Goal: Task Accomplishment & Management: Complete application form

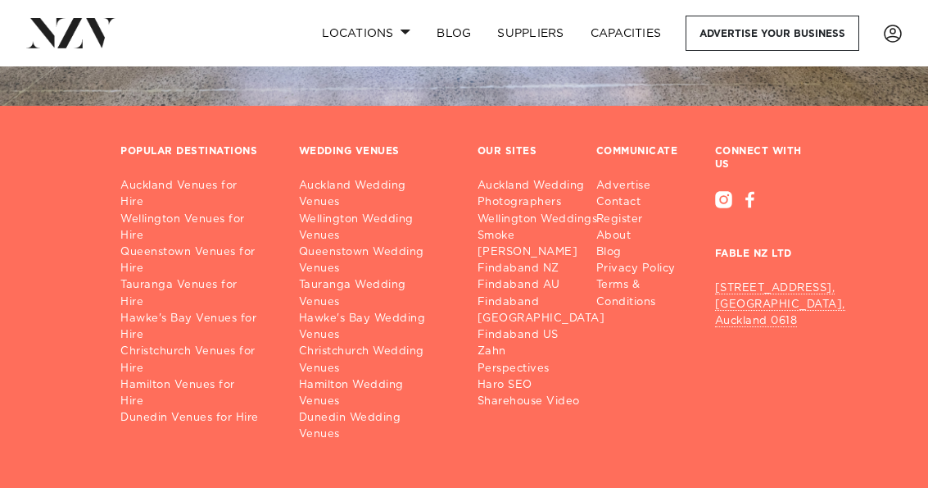
scroll to position [1390, 0]
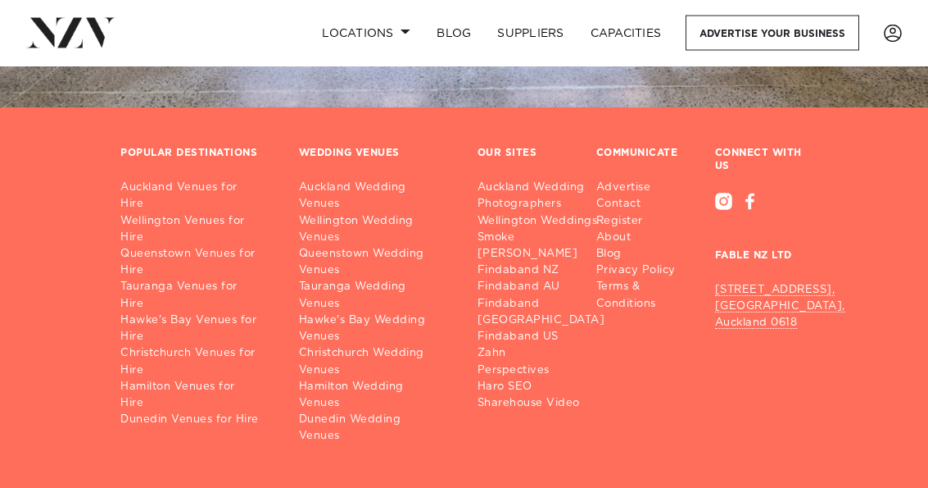
click at [193, 188] on link "Auckland Venues for Hire" at bounding box center [196, 196] width 152 height 33
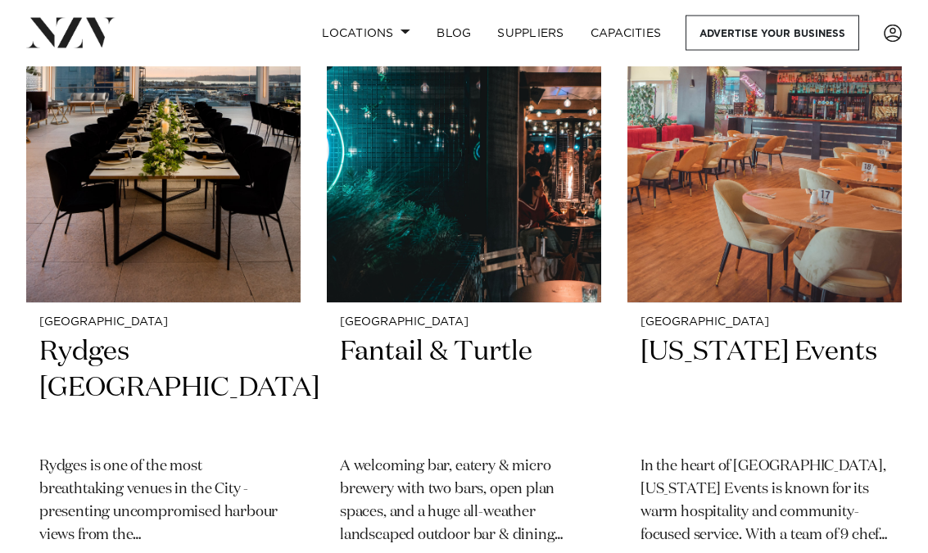
scroll to position [1548, 0]
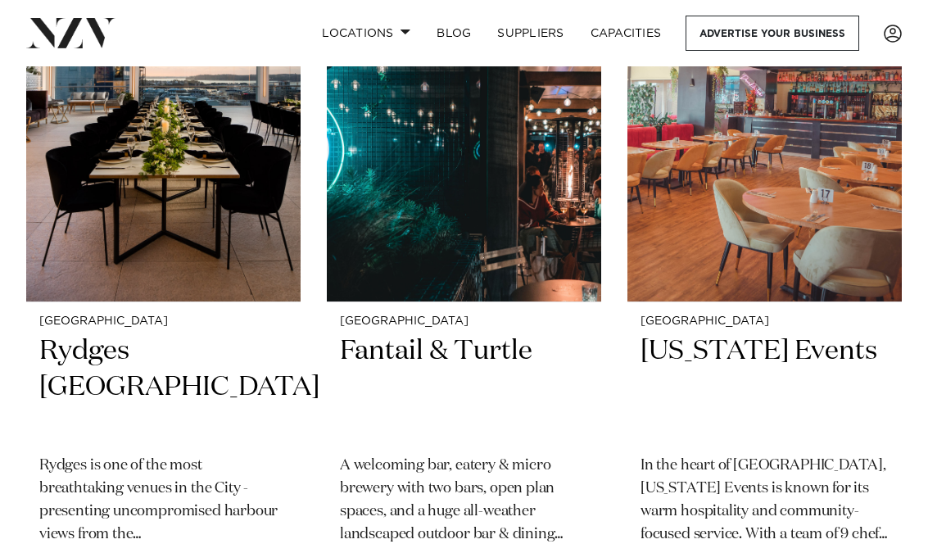
click at [527, 471] on p "A welcoming bar, eatery & micro brewery with two bars, open plan spaces, and a …" at bounding box center [464, 501] width 248 height 92
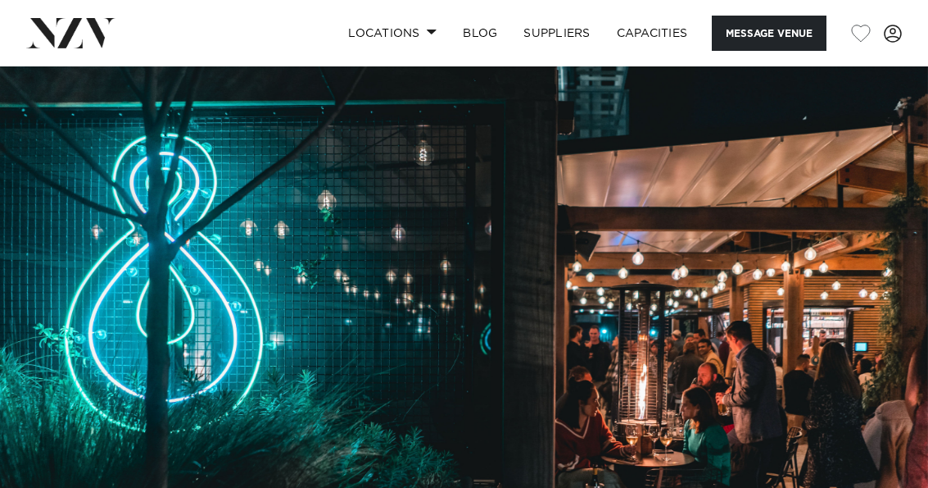
click at [662, 21] on link "Capacities" at bounding box center [653, 33] width 98 height 35
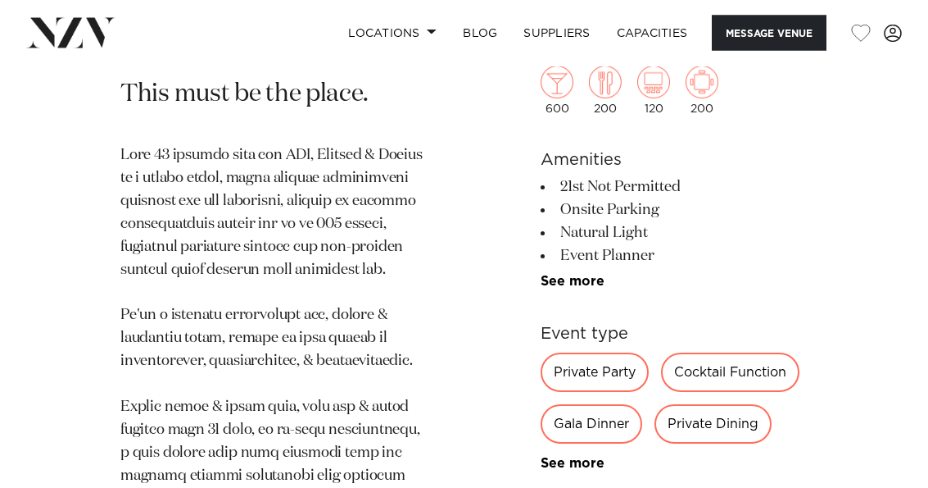
scroll to position [690, 0]
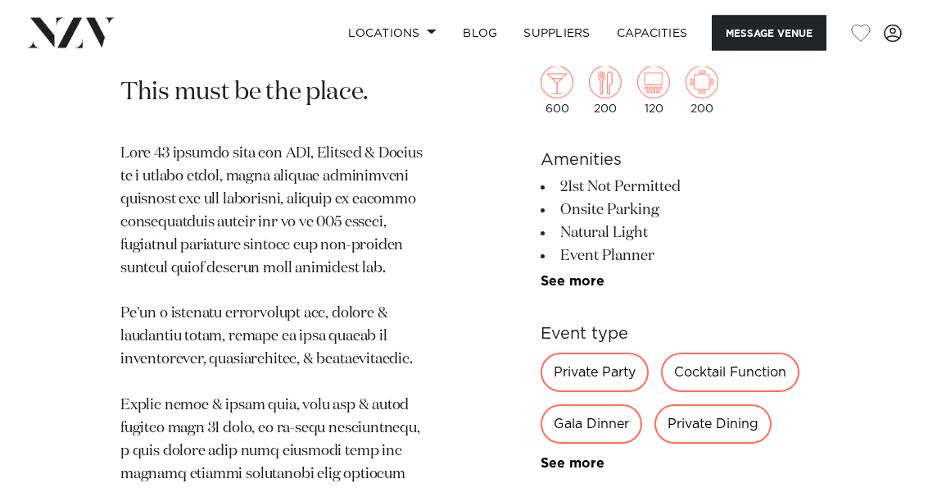
click at [618, 363] on div "Private Party" at bounding box center [595, 372] width 108 height 39
click at [620, 365] on div "Private Party" at bounding box center [595, 372] width 108 height 39
click at [611, 370] on div "Private Party" at bounding box center [595, 372] width 108 height 39
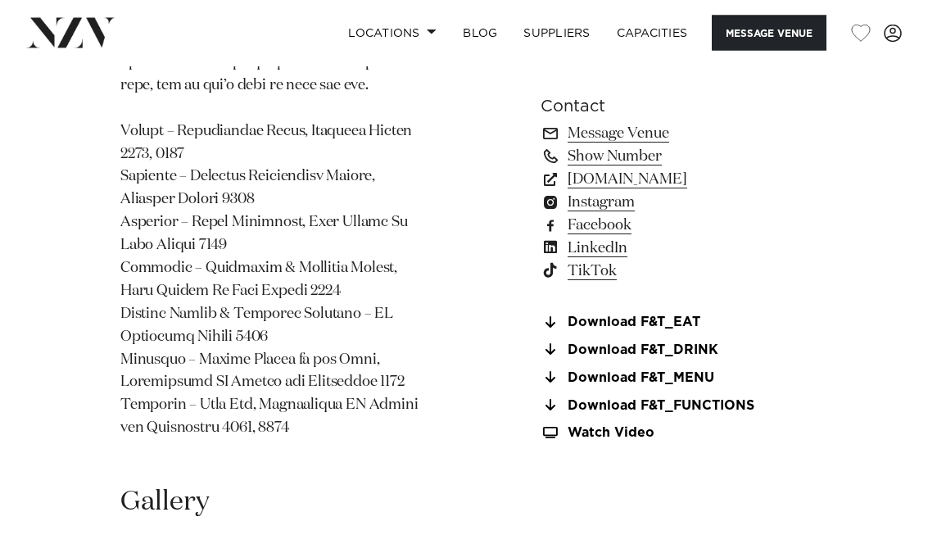
scroll to position [1677, 0]
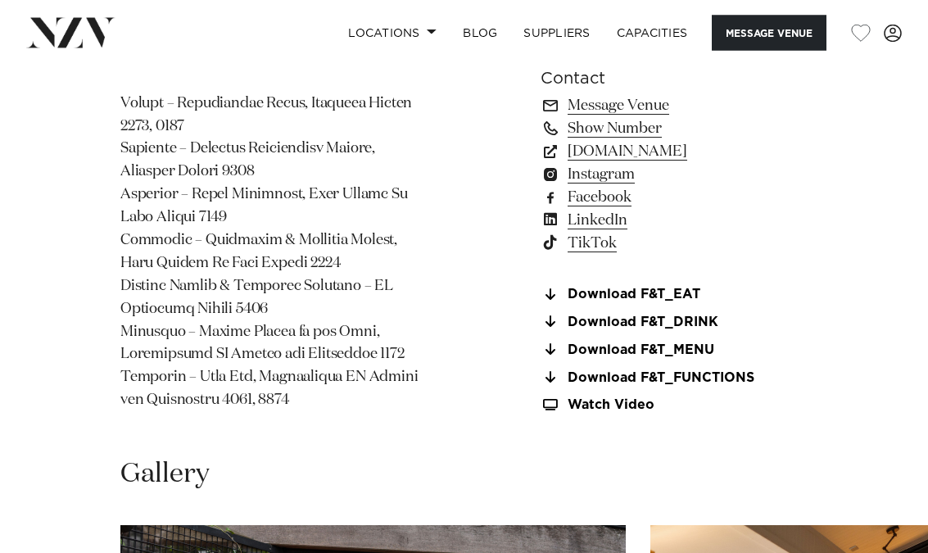
click at [719, 372] on link "Download F&T_FUNCTIONS" at bounding box center [674, 379] width 267 height 15
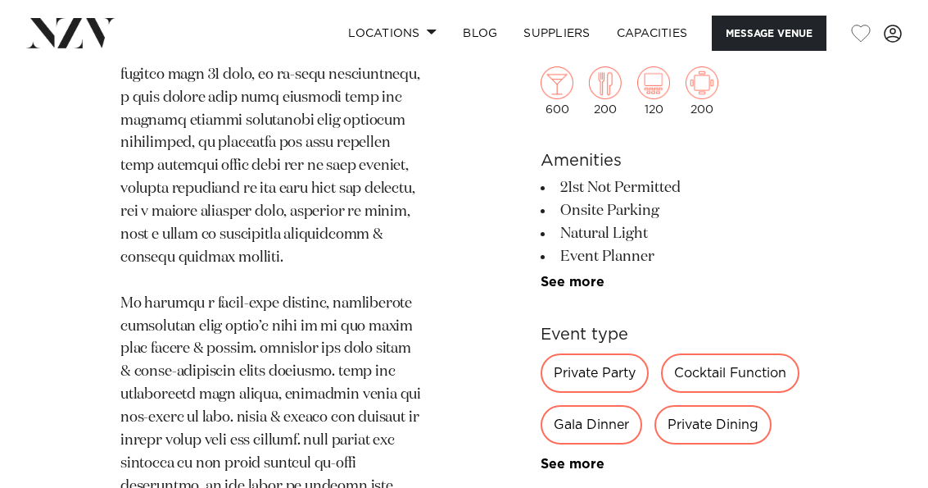
scroll to position [1042, 0]
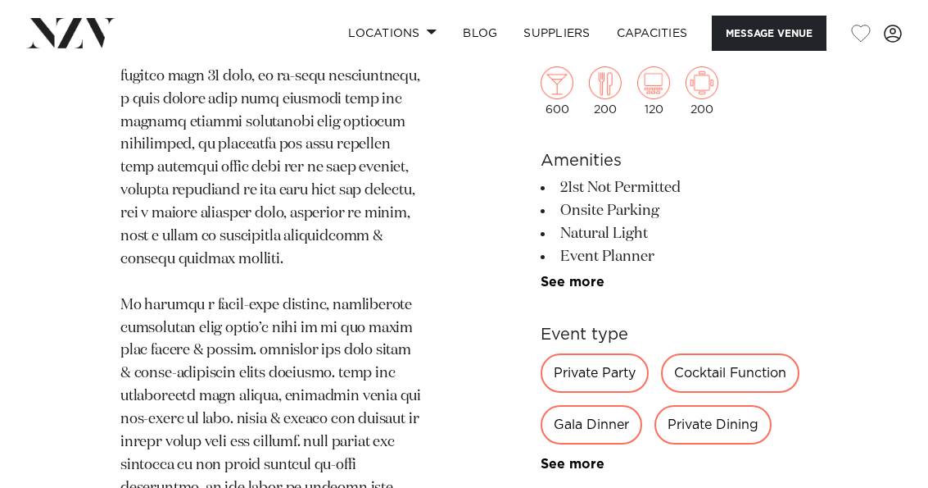
click at [774, 31] on button "Message Venue" at bounding box center [769, 33] width 115 height 35
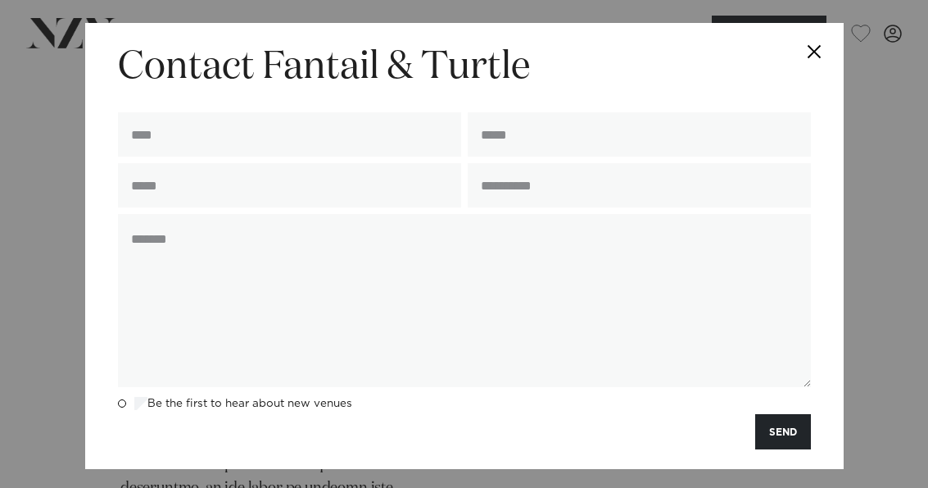
click at [299, 142] on input "text" at bounding box center [289, 134] width 343 height 44
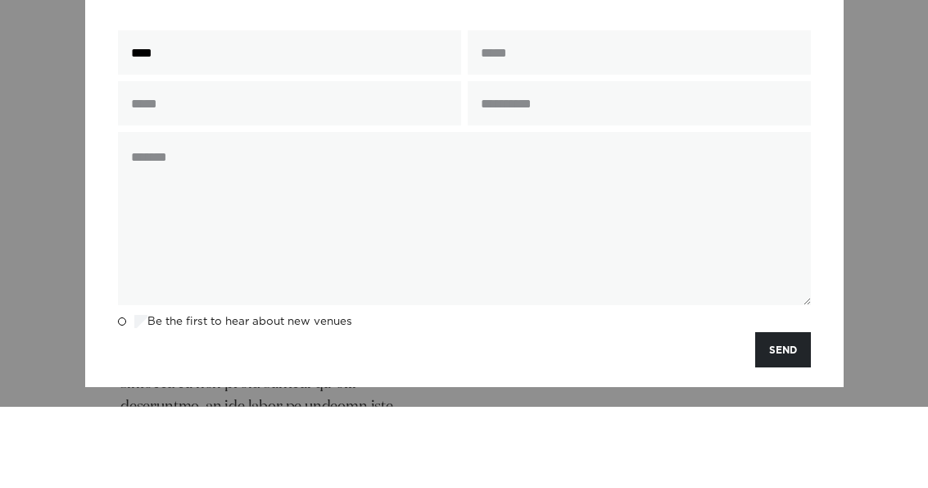
type input "**********"
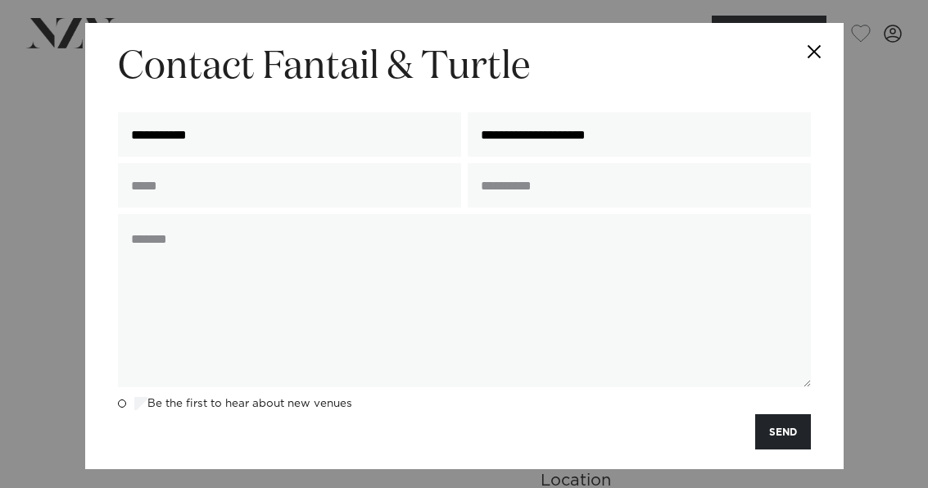
type input "**********"
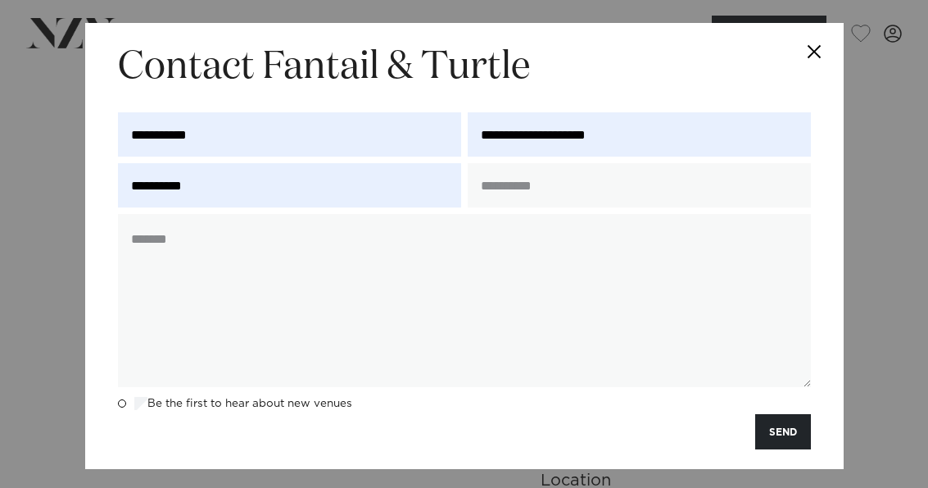
click at [671, 196] on input "text" at bounding box center [639, 185] width 343 height 44
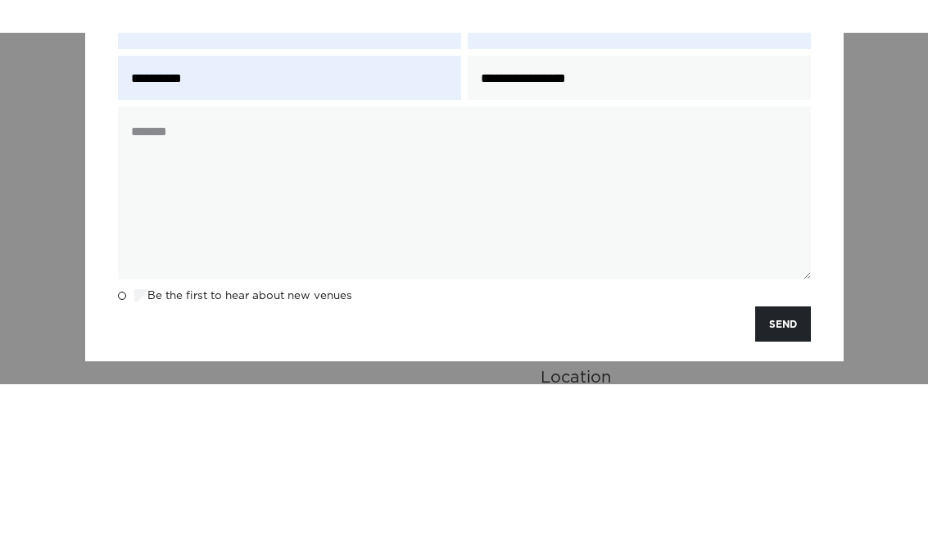
scroll to position [10, 0]
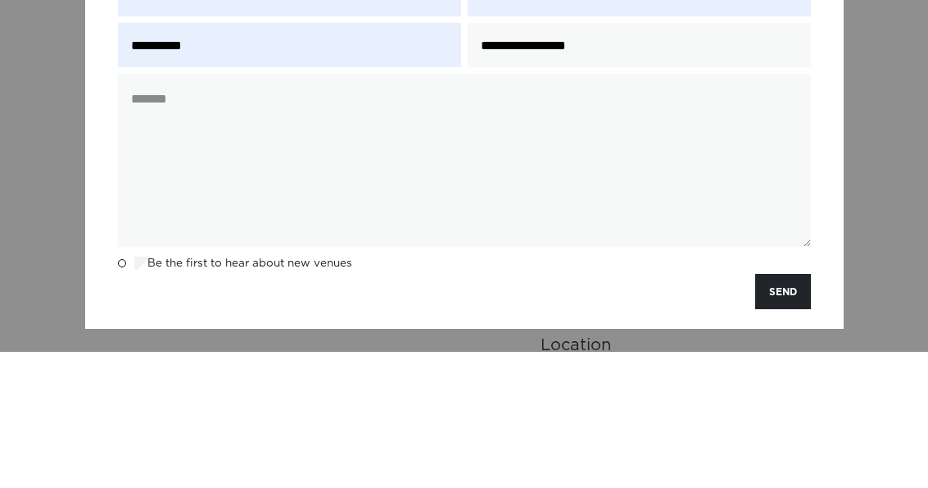
type input "**********"
click at [371, 210] on textarea at bounding box center [464, 296] width 693 height 173
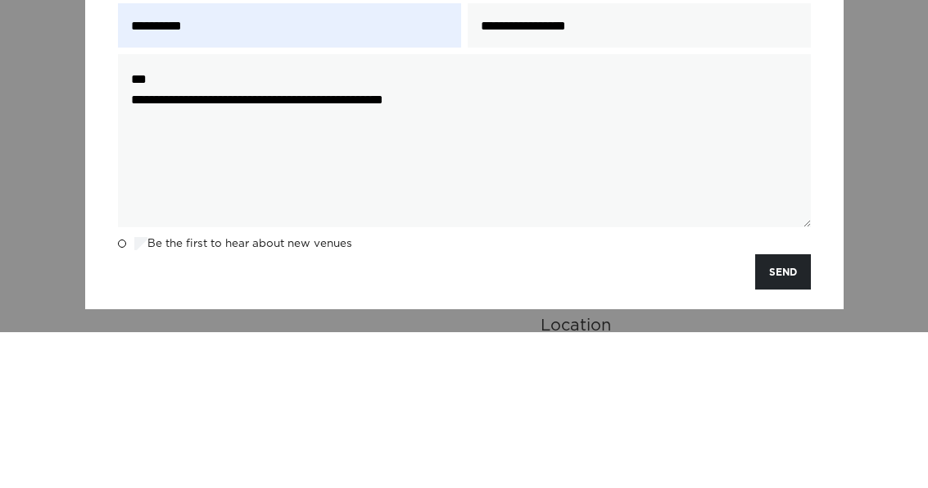
click at [324, 210] on textarea "**********" at bounding box center [464, 296] width 693 height 173
click at [326, 210] on textarea "**********" at bounding box center [464, 296] width 693 height 173
click at [501, 210] on textarea "**********" at bounding box center [464, 296] width 693 height 173
click at [349, 210] on textarea "**********" at bounding box center [464, 296] width 693 height 173
click at [564, 210] on textarea "**********" at bounding box center [464, 296] width 693 height 173
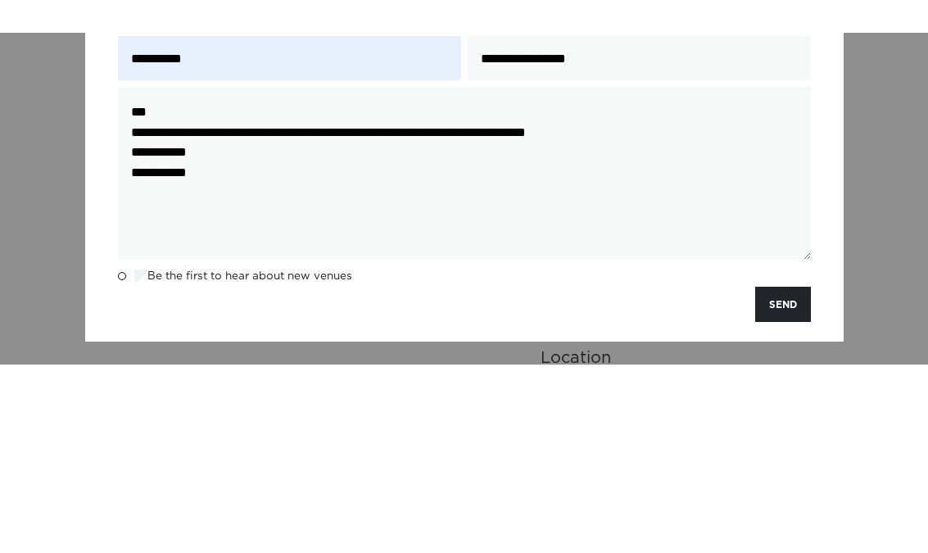
scroll to position [0, 0]
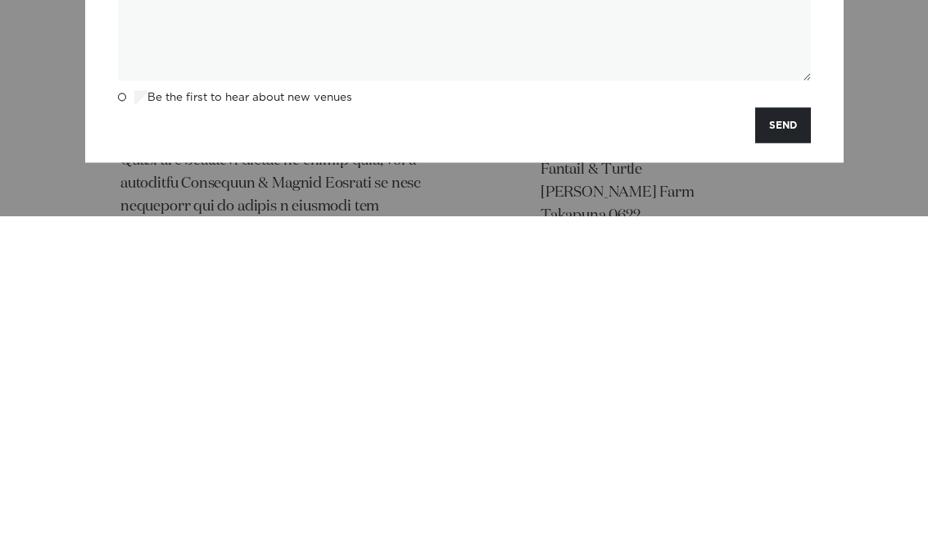
type textarea "**********"
click at [792, 445] on button "SEND" at bounding box center [783, 462] width 56 height 35
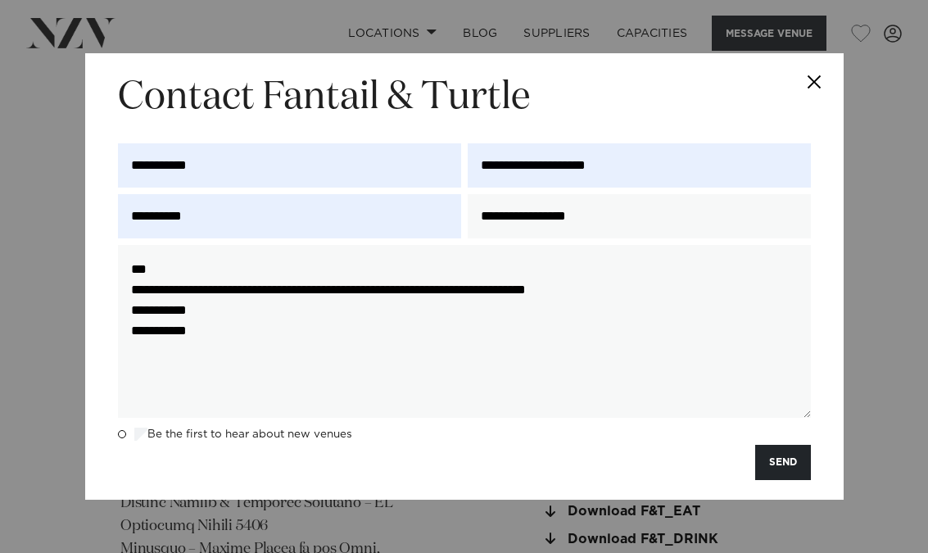
click at [794, 465] on button "SEND" at bounding box center [783, 462] width 56 height 35
click at [782, 465] on button "SEND" at bounding box center [783, 462] width 56 height 35
click at [834, 83] on button "Close" at bounding box center [815, 81] width 57 height 57
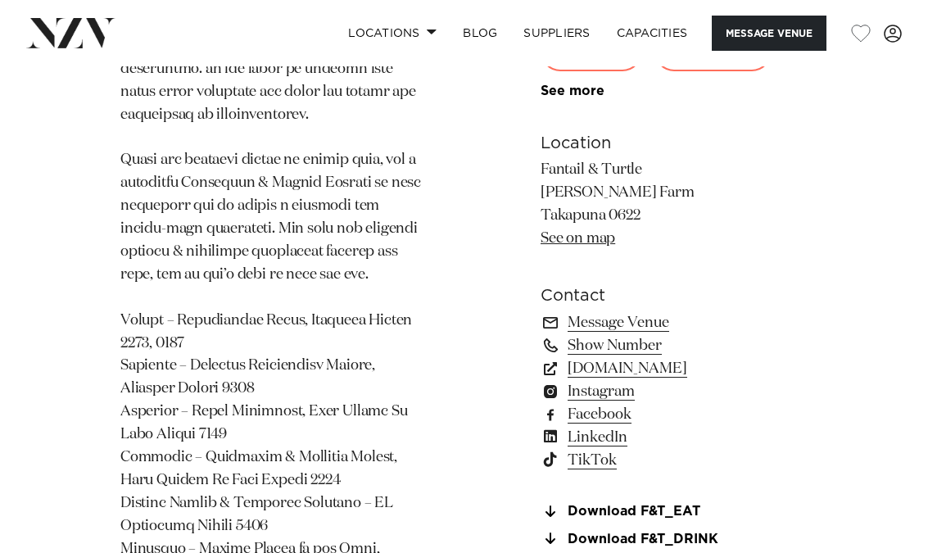
click at [653, 311] on link "Message Venue" at bounding box center [674, 322] width 267 height 23
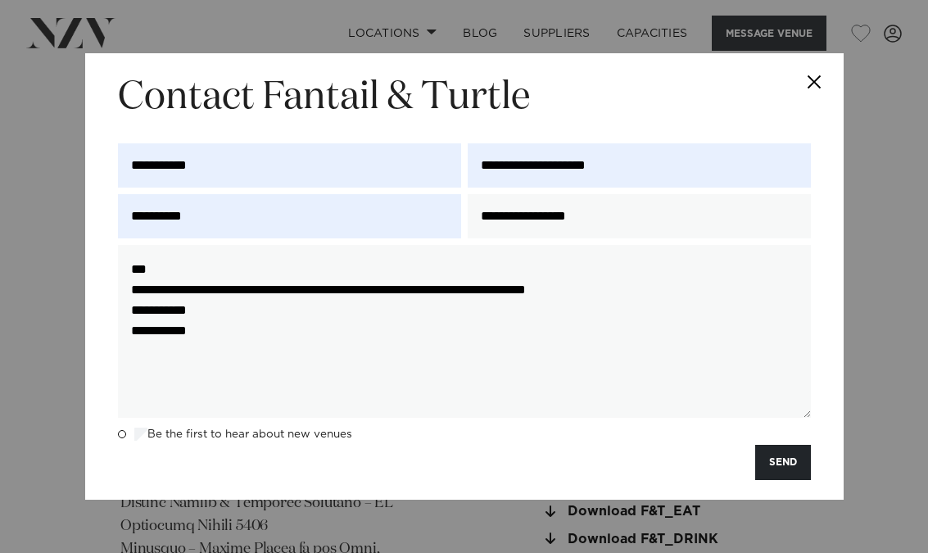
click at [788, 467] on button "SEND" at bounding box center [783, 462] width 56 height 35
click at [796, 464] on button "SEND" at bounding box center [783, 462] width 56 height 35
click at [818, 74] on button "Close" at bounding box center [815, 81] width 57 height 57
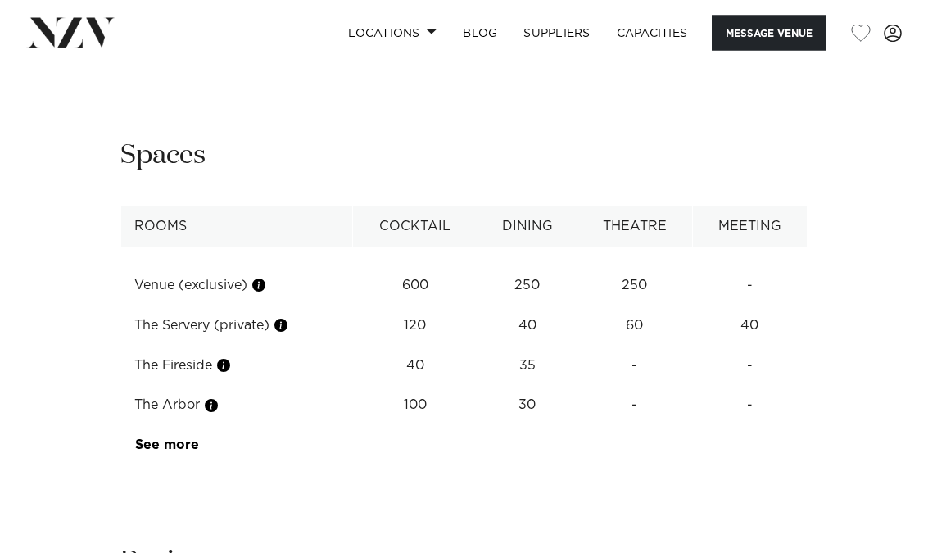
scroll to position [2583, 0]
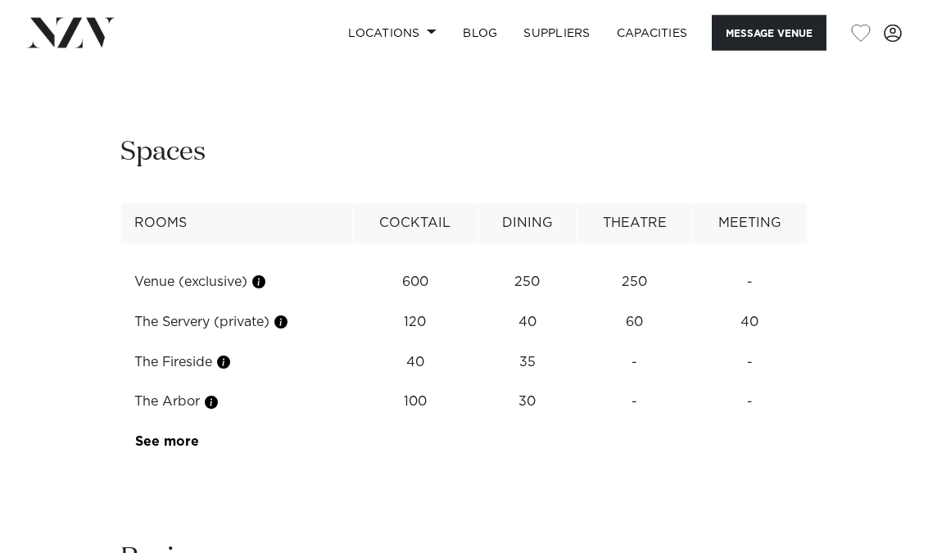
click at [218, 395] on button "button" at bounding box center [211, 403] width 16 height 16
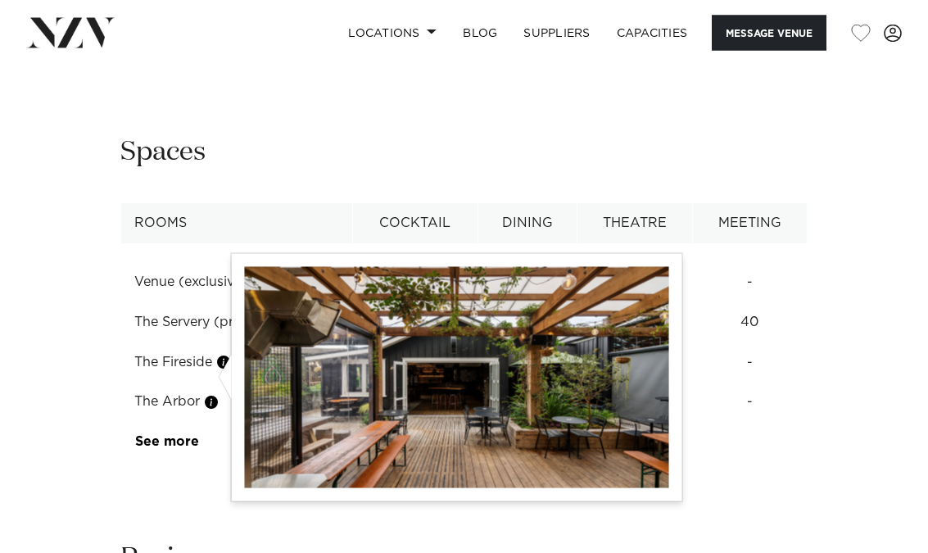
scroll to position [2584, 0]
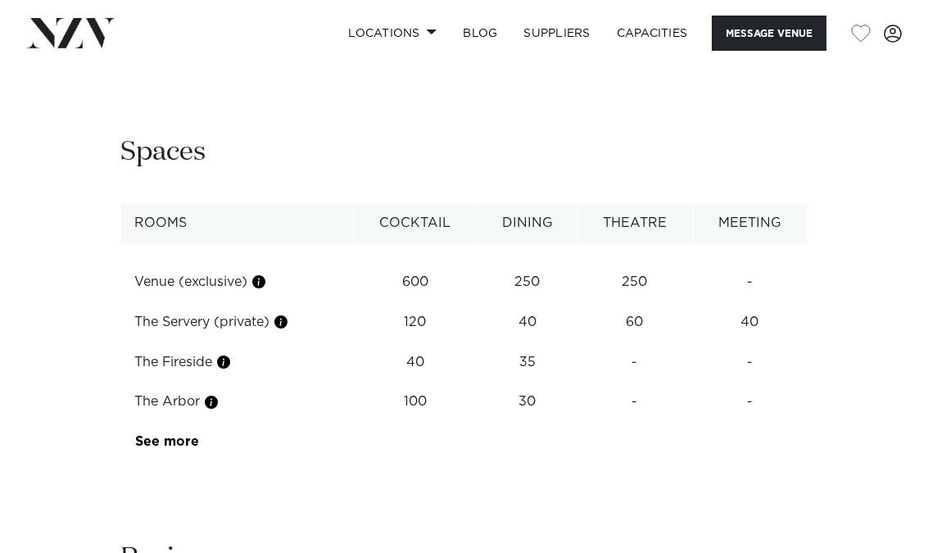
click at [783, 415] on table "Rooms Cocktail Dining Theatre Meeting Venue (exclusive) 600 250 250 - The Serve…" at bounding box center [463, 332] width 687 height 259
click at [232, 354] on button "button" at bounding box center [223, 362] width 16 height 16
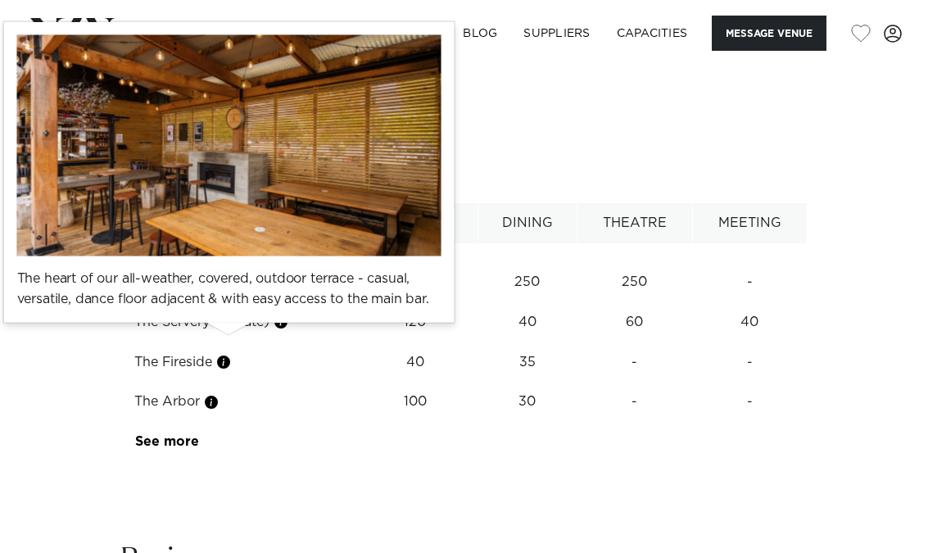
click at [522, 433] on table "Rooms Cocktail Dining Theatre Meeting Venue (exclusive) 600 250 250 - The Serve…" at bounding box center [463, 332] width 687 height 259
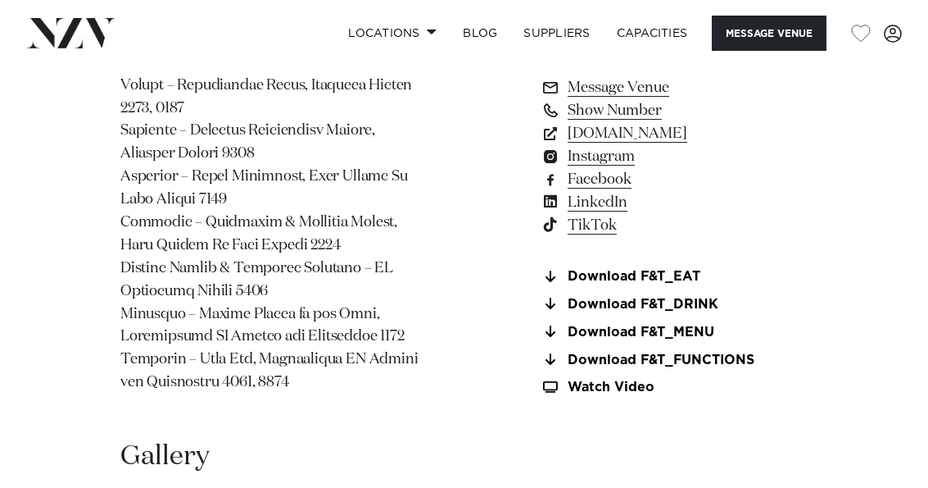
scroll to position [1681, 0]
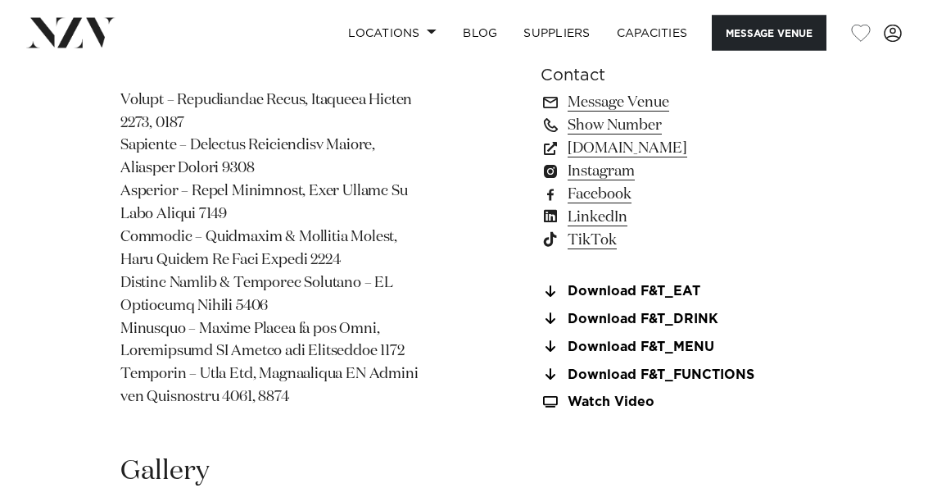
click at [773, 28] on button "Message Venue" at bounding box center [769, 33] width 115 height 35
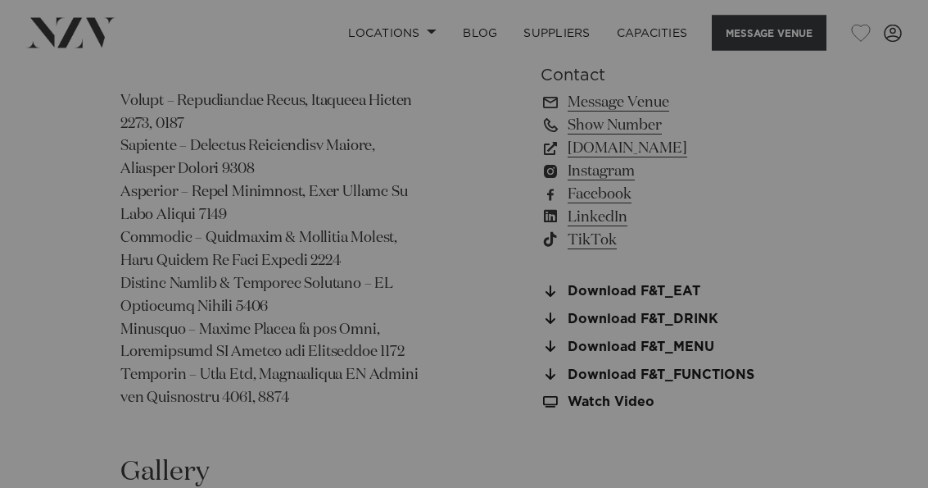
scroll to position [1681, 0]
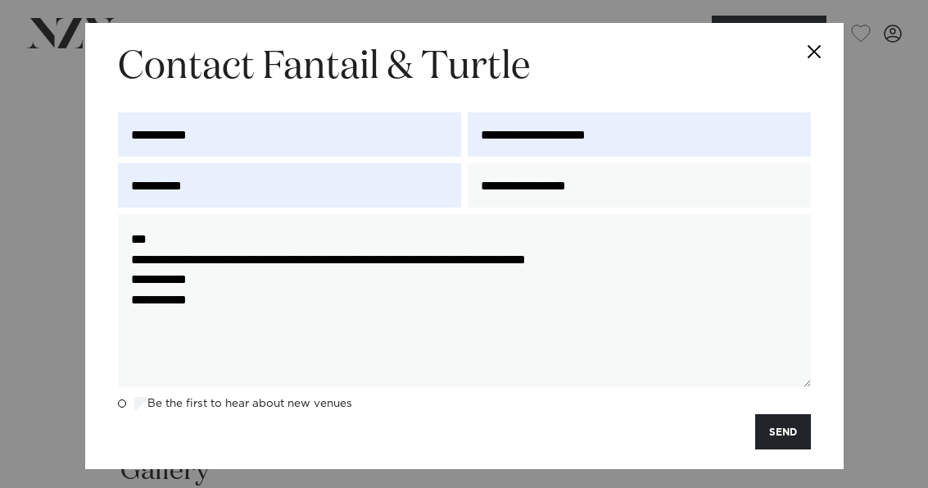
click at [888, 158] on div "**********" at bounding box center [464, 244] width 928 height 488
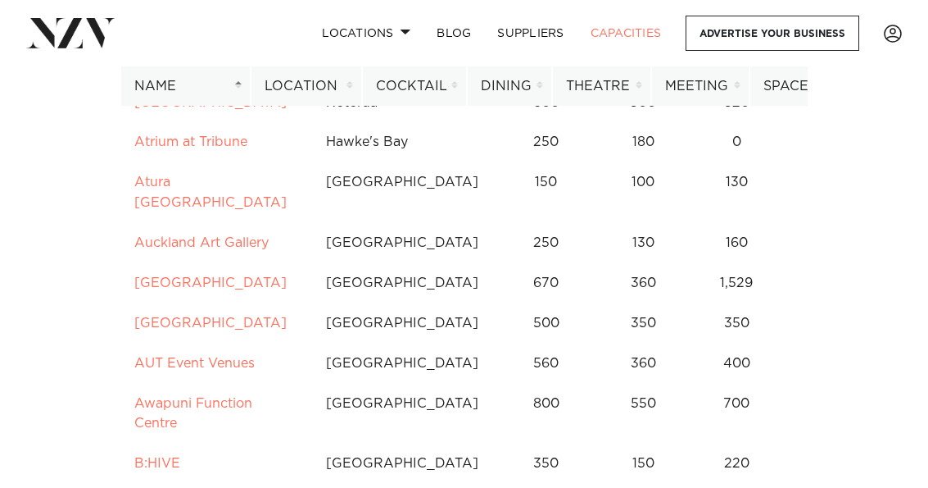
scroll to position [606, 0]
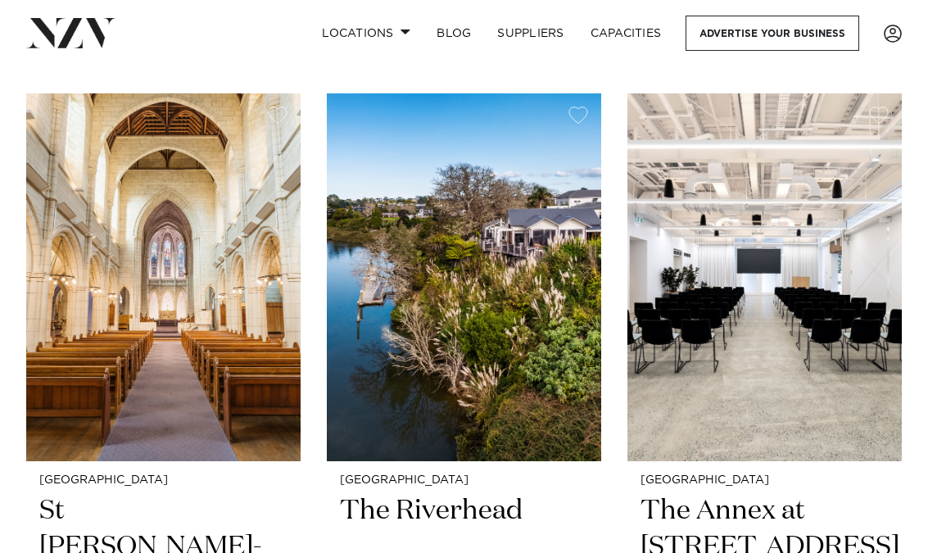
scroll to position [2831, 0]
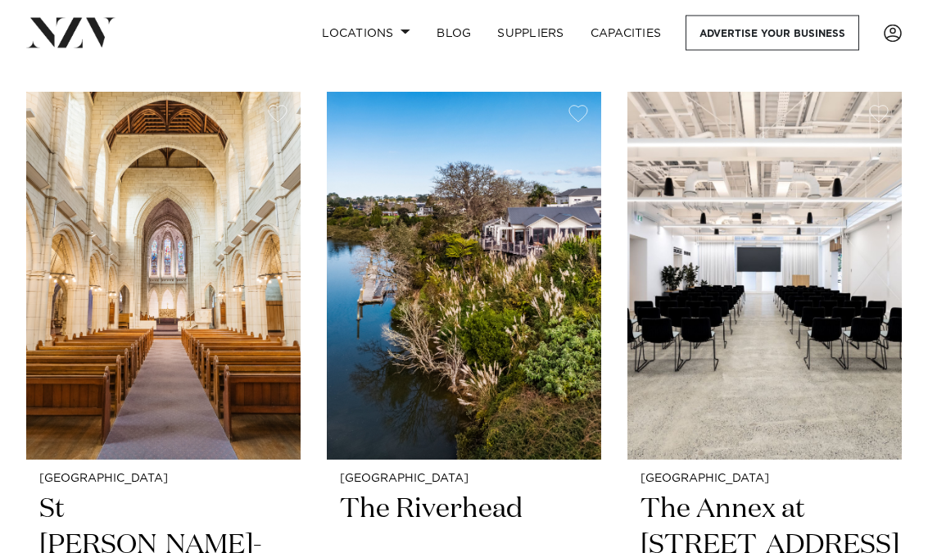
click at [474, 487] on h2 "The Riverhead" at bounding box center [464, 546] width 248 height 108
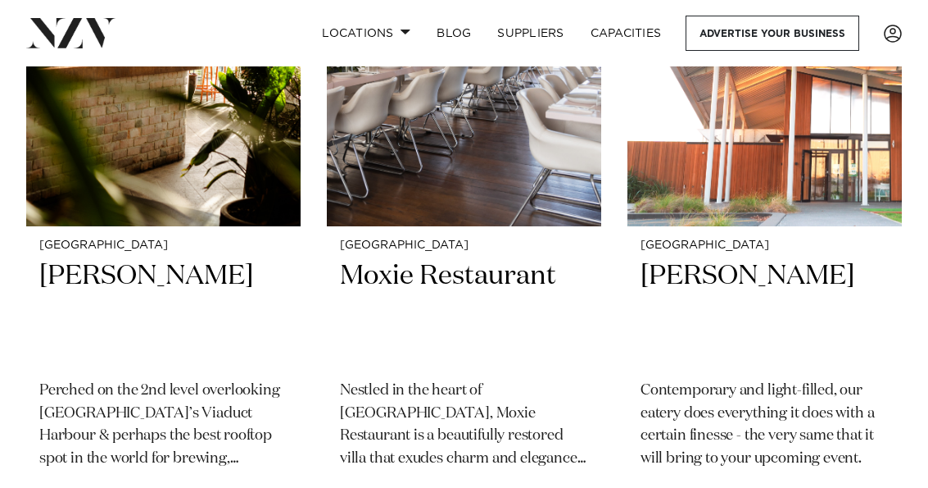
scroll to position [10305, 0]
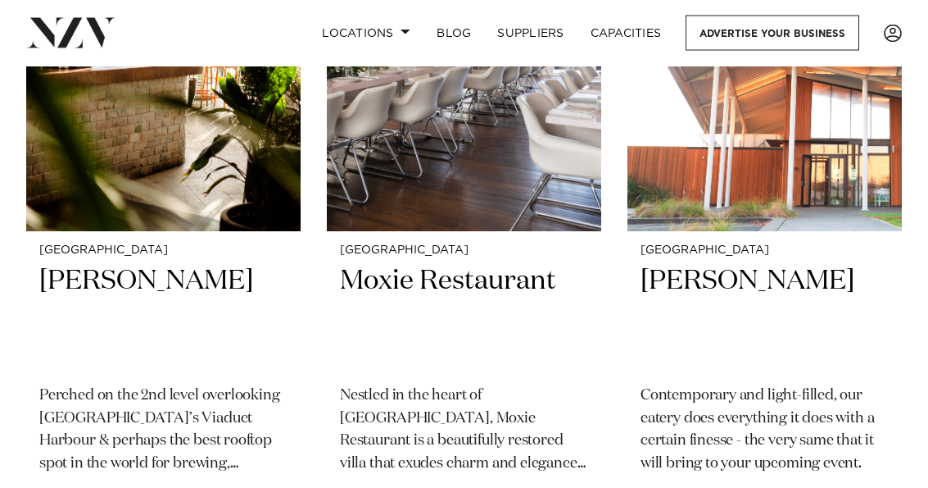
click at [460, 264] on h2 "Moxie Restaurant" at bounding box center [464, 318] width 248 height 108
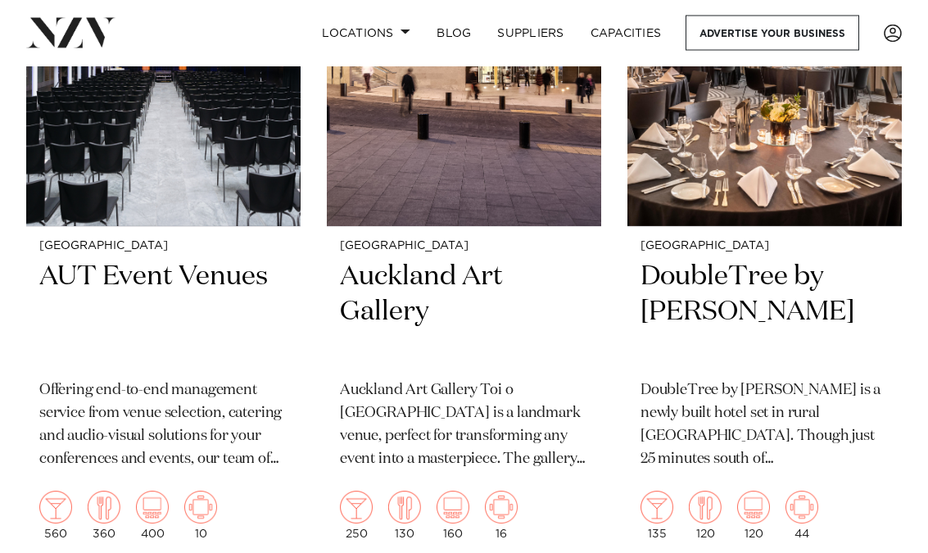
scroll to position [11753, 0]
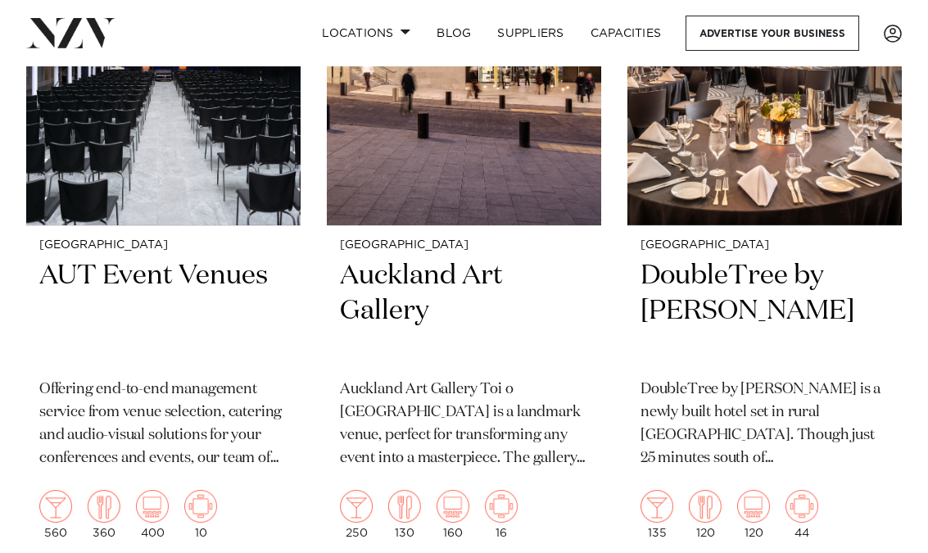
click at [504, 379] on p "Auckland Art Gallery Toi o Tāmaki is a landmark venue, perfect for transforming…" at bounding box center [464, 425] width 248 height 92
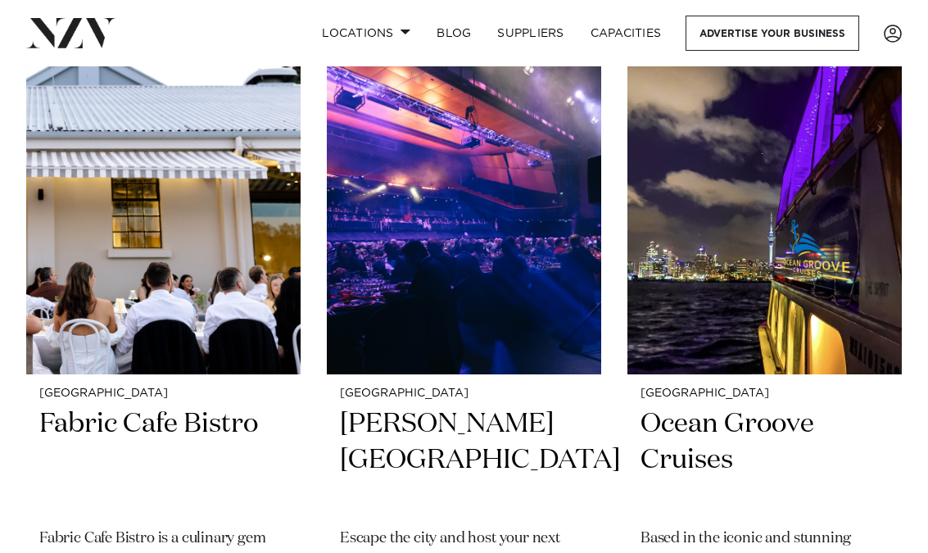
scroll to position [15217, 0]
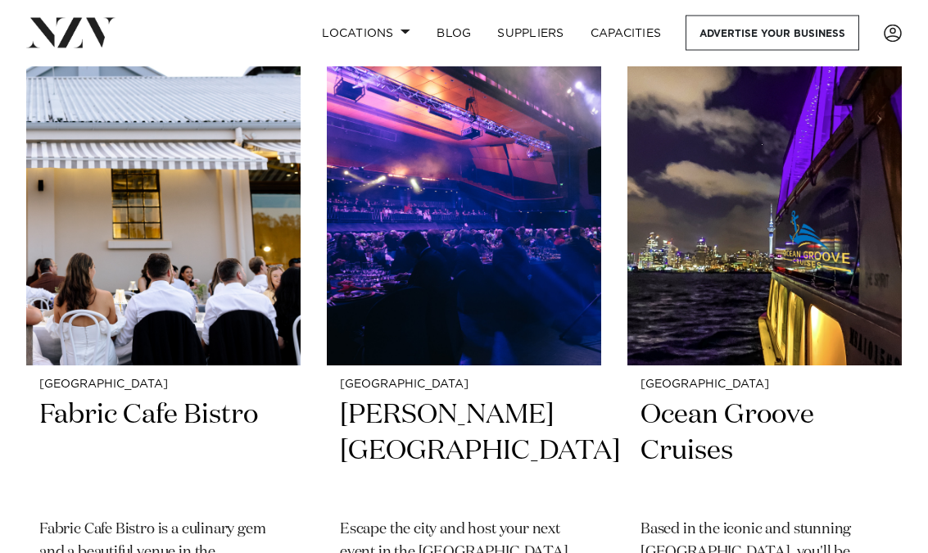
click at [211, 398] on h2 "Fabric Cafe Bistro" at bounding box center [163, 452] width 248 height 108
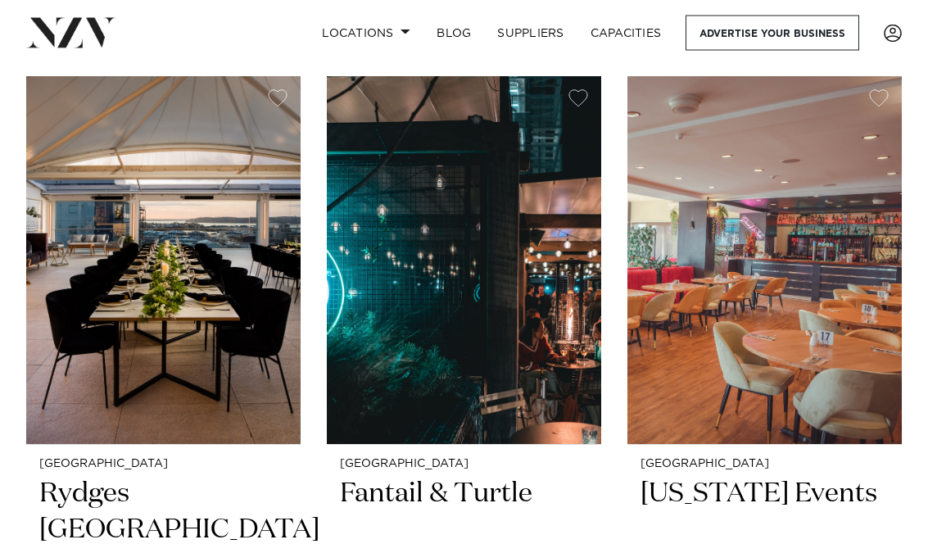
scroll to position [1425, 0]
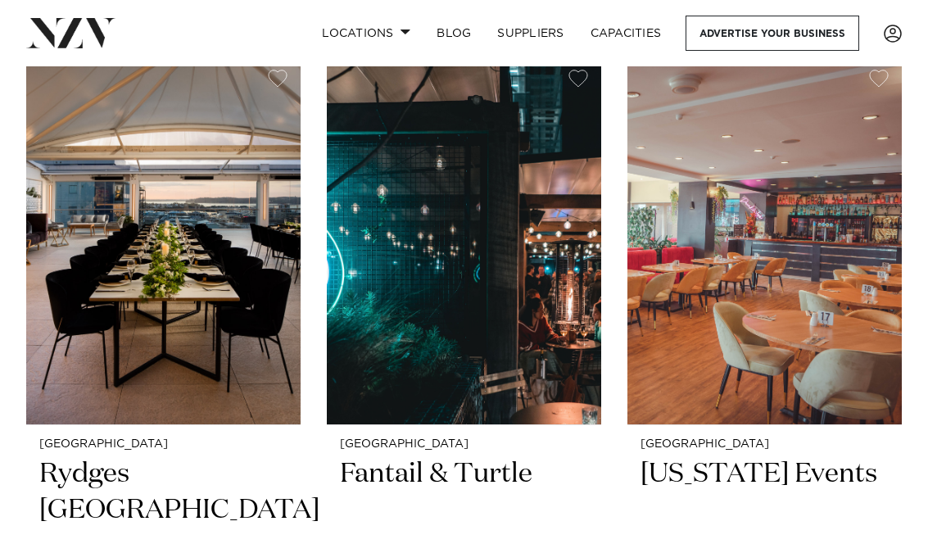
click at [471, 456] on h2 "Fantail & Turtle" at bounding box center [464, 510] width 248 height 108
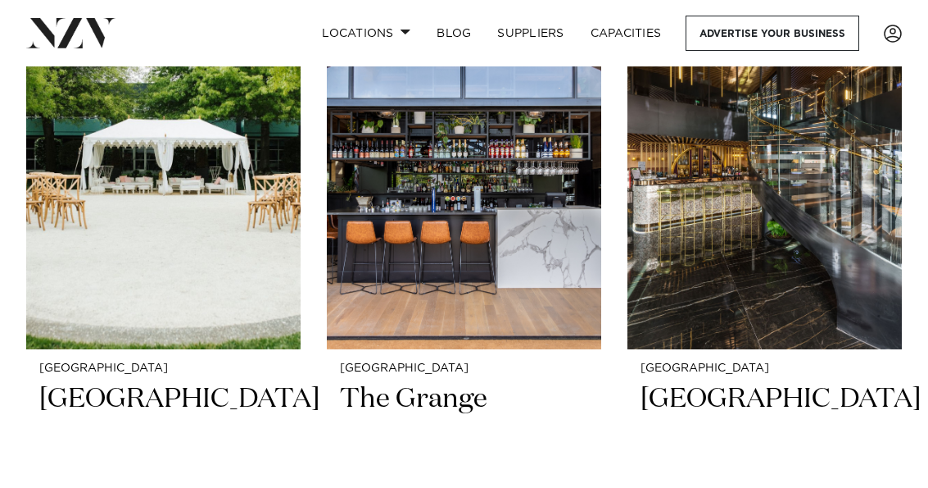
scroll to position [3690, 0]
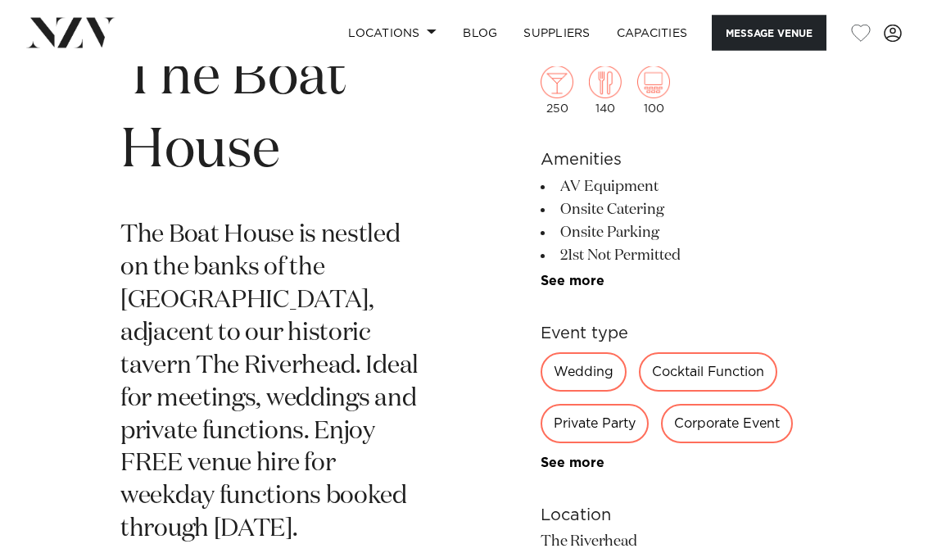
scroll to position [548, 0]
click at [616, 418] on div "Private Party" at bounding box center [595, 424] width 108 height 39
click at [600, 425] on div "Private Party" at bounding box center [595, 424] width 108 height 39
click at [615, 420] on div "Private Party" at bounding box center [595, 424] width 108 height 39
click at [608, 406] on div "Private Party" at bounding box center [595, 424] width 108 height 39
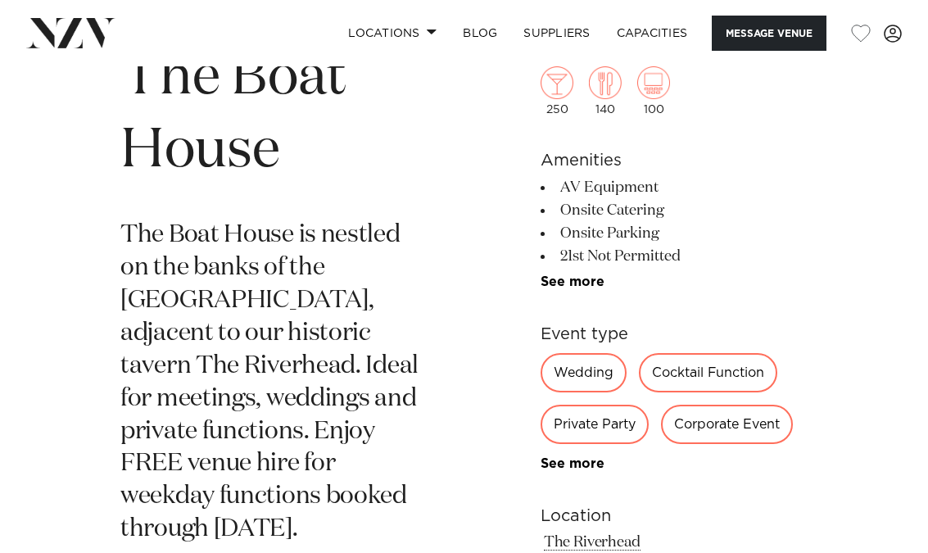
click at [610, 429] on div "Private Party" at bounding box center [595, 424] width 108 height 39
click at [615, 413] on div "Private Party" at bounding box center [595, 424] width 108 height 39
click at [791, 29] on button "Message Venue" at bounding box center [769, 33] width 115 height 35
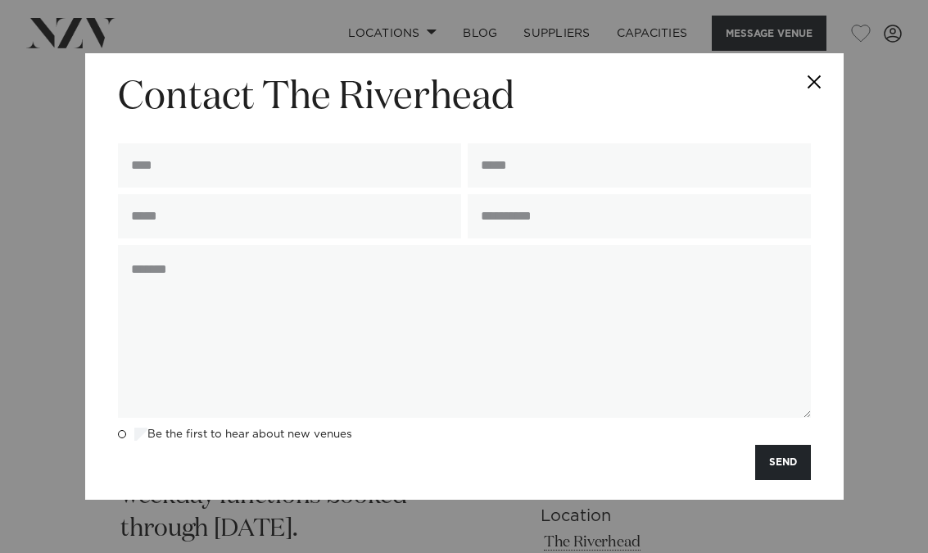
click at [352, 182] on input "text" at bounding box center [289, 165] width 343 height 44
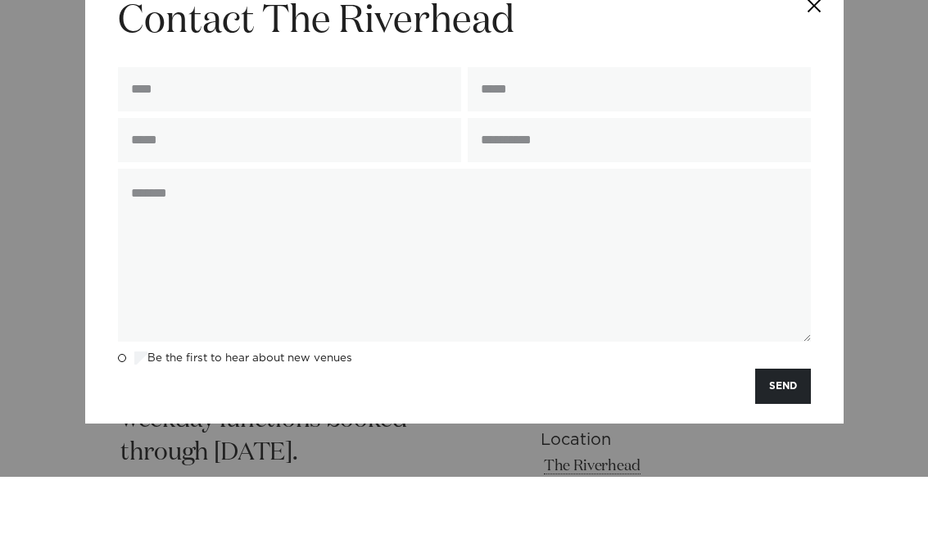
type input "**********"
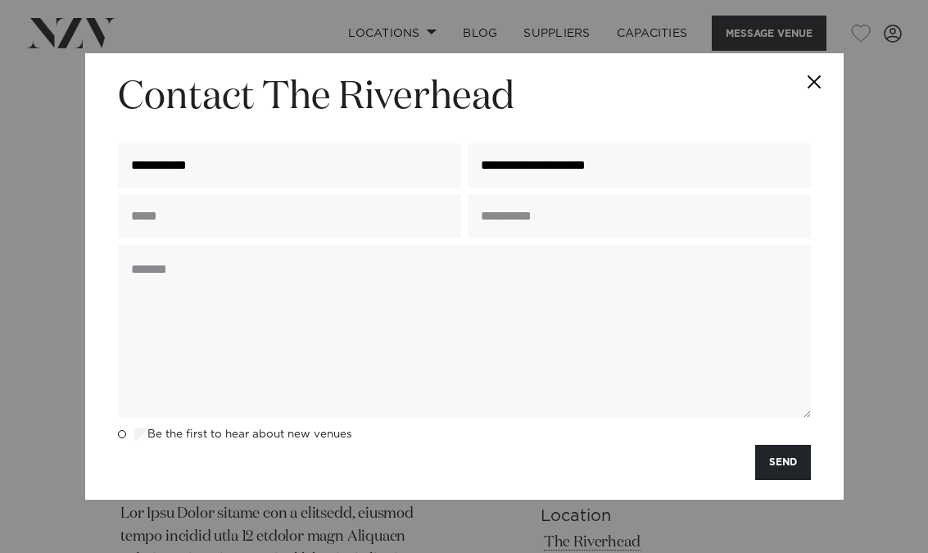
type input "**********"
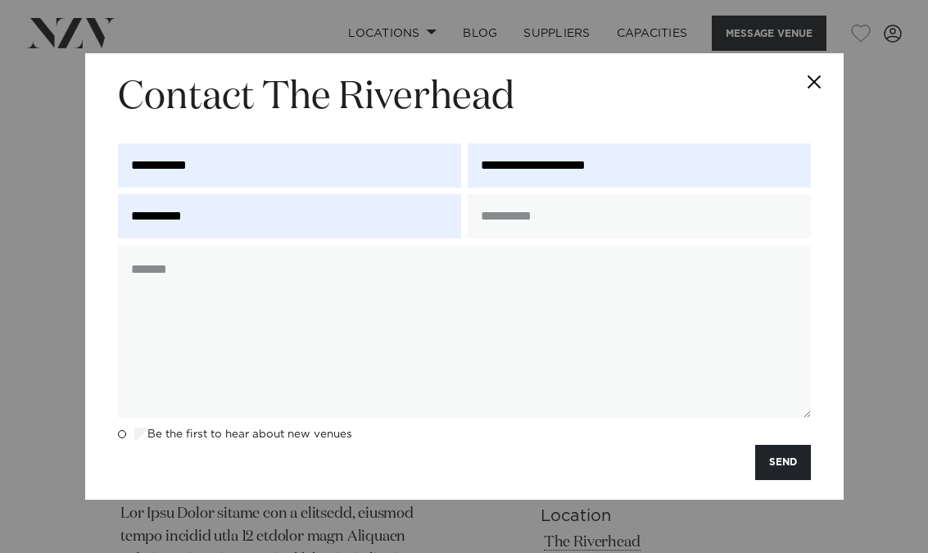
click at [567, 220] on input "text" at bounding box center [639, 216] width 343 height 44
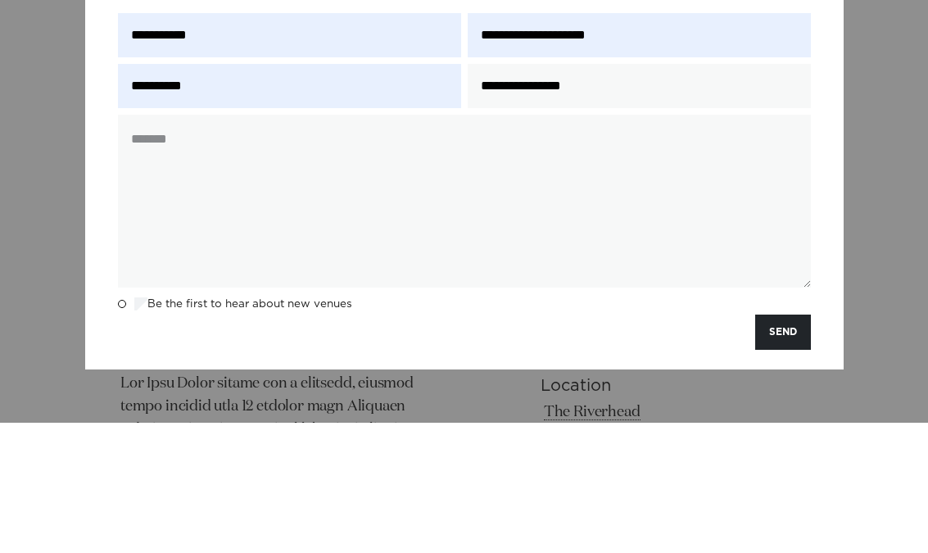
type input "**********"
click at [259, 245] on textarea at bounding box center [464, 331] width 693 height 173
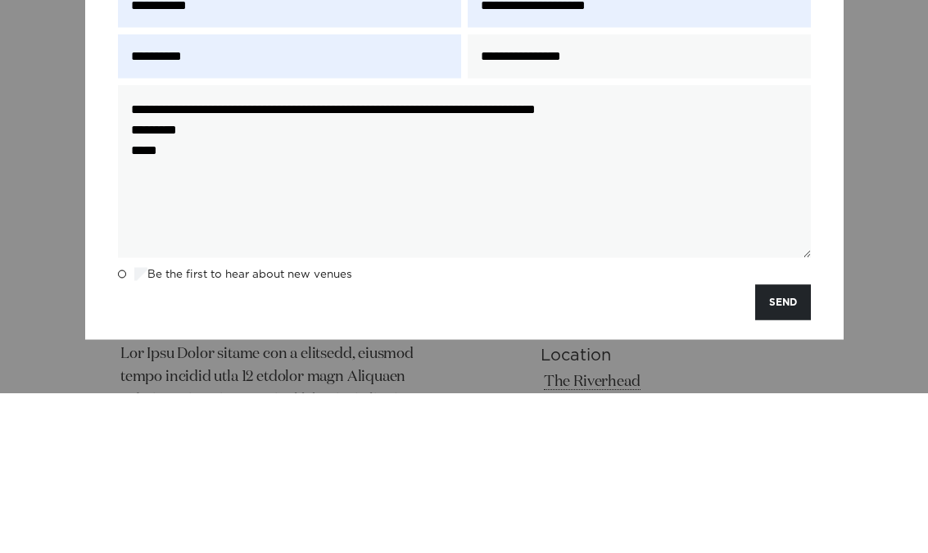
scroll to position [785, 0]
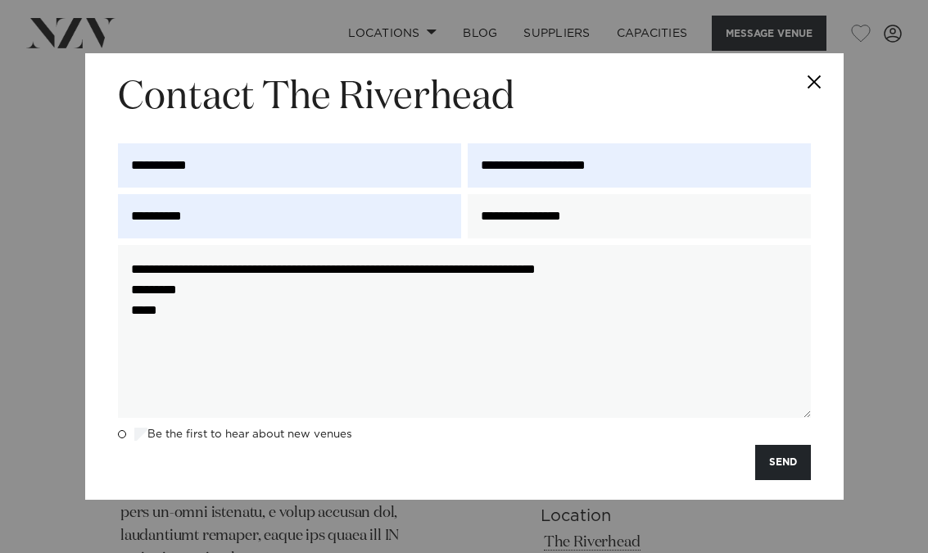
type textarea "**********"
click at [787, 461] on button "SEND" at bounding box center [783, 462] width 56 height 35
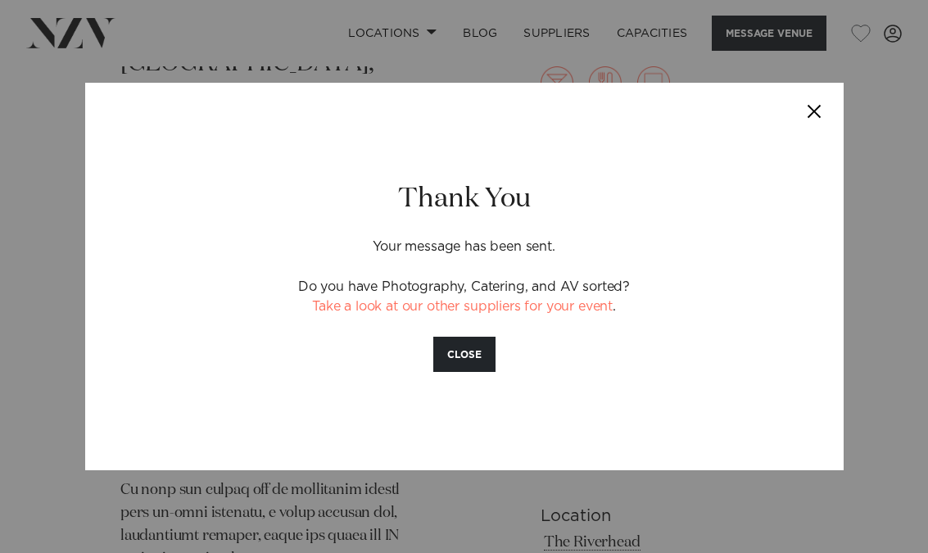
click at [821, 113] on button "Close" at bounding box center [815, 111] width 57 height 57
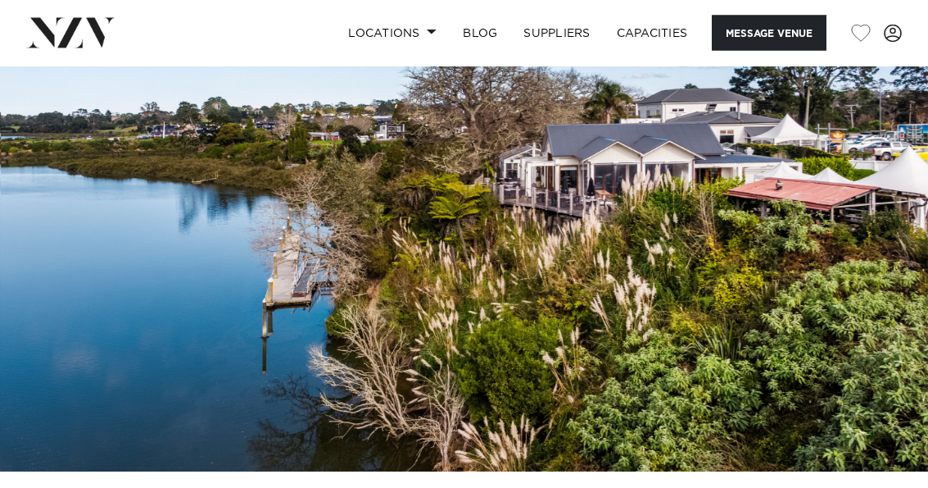
scroll to position [0, 0]
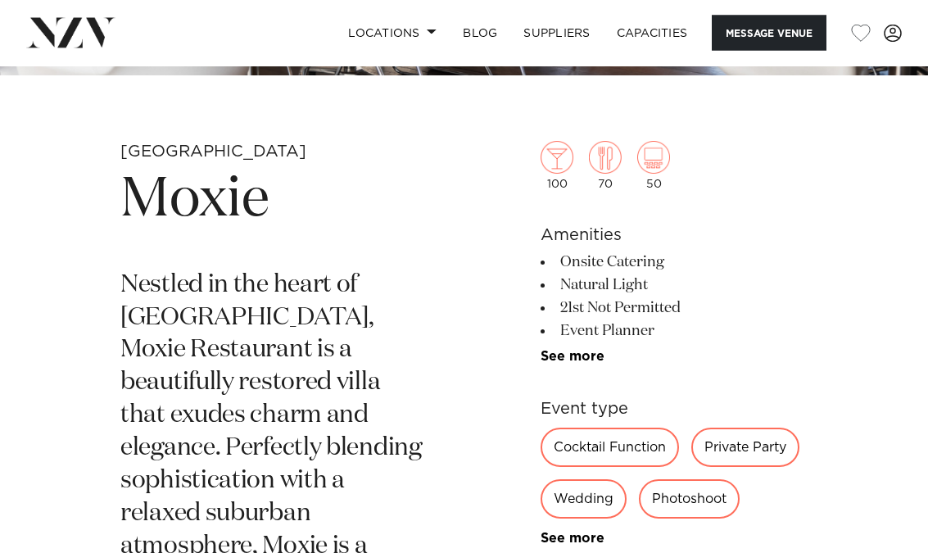
scroll to position [427, 0]
click at [767, 448] on div "Private Party" at bounding box center [746, 446] width 108 height 39
click at [757, 438] on div "Private Party" at bounding box center [746, 446] width 108 height 39
click at [766, 427] on section "Event type Cocktail Function Private Party Wedding Photoshoot Special Occasion …" at bounding box center [674, 470] width 267 height 149
click at [751, 449] on div "Private Party" at bounding box center [746, 446] width 108 height 39
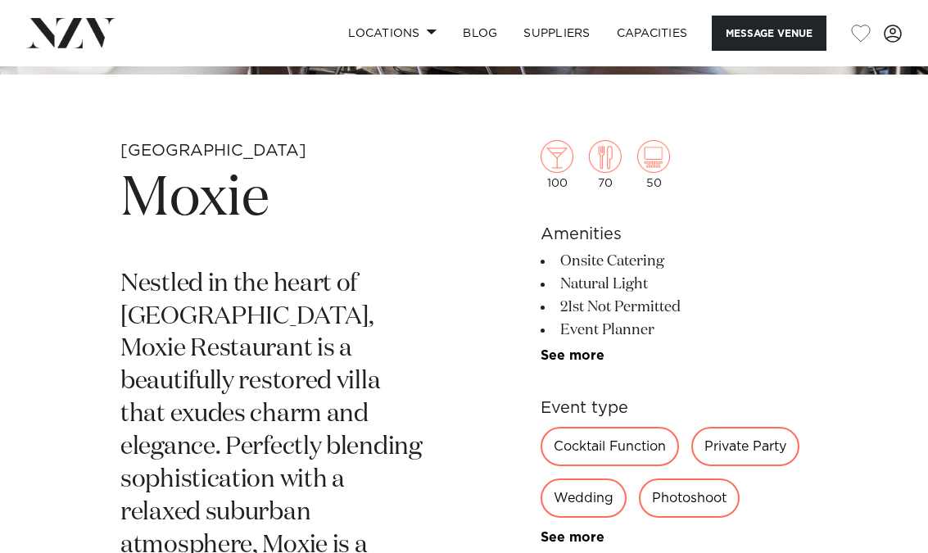
click at [756, 447] on div "Private Party" at bounding box center [746, 446] width 108 height 39
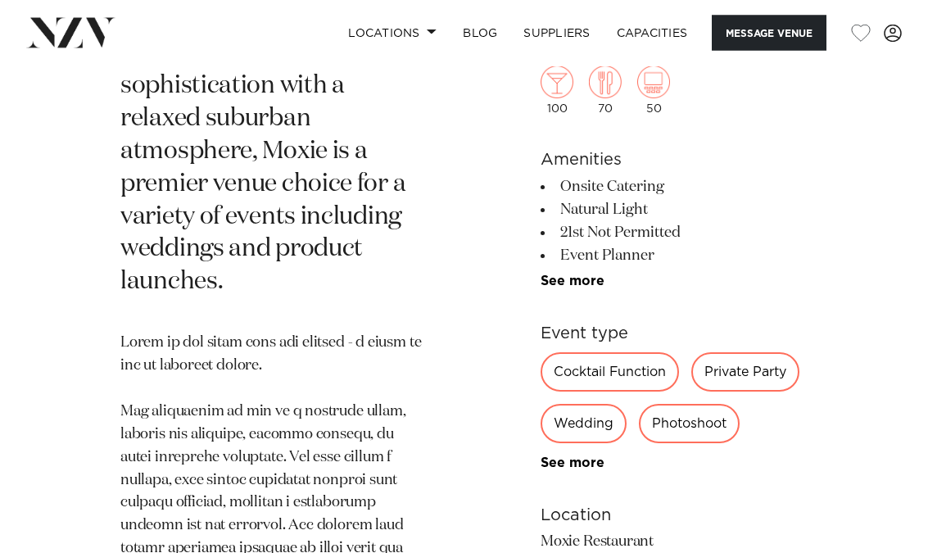
scroll to position [823, 0]
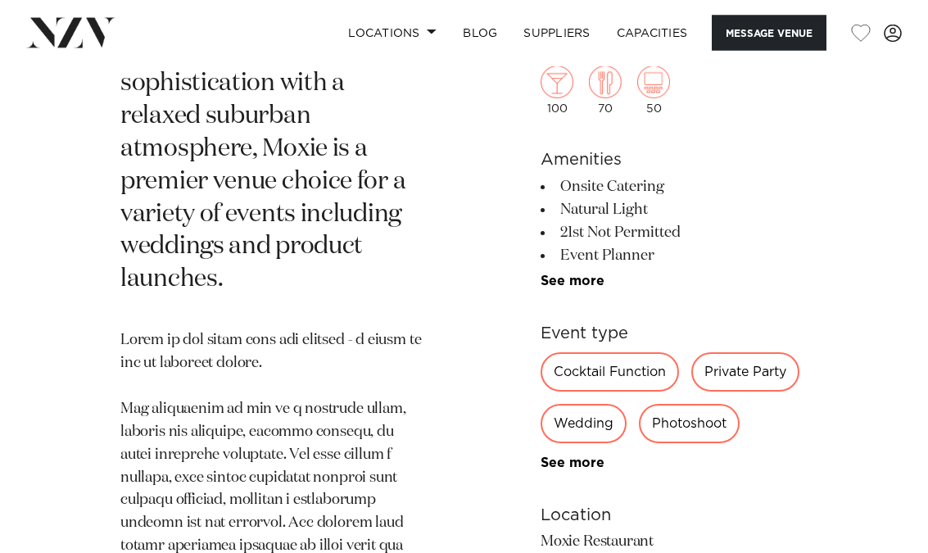
click at [740, 379] on div "Private Party" at bounding box center [746, 372] width 108 height 39
click at [760, 374] on div "Private Party" at bounding box center [746, 372] width 108 height 39
click at [768, 32] on button "Message Venue" at bounding box center [769, 33] width 115 height 35
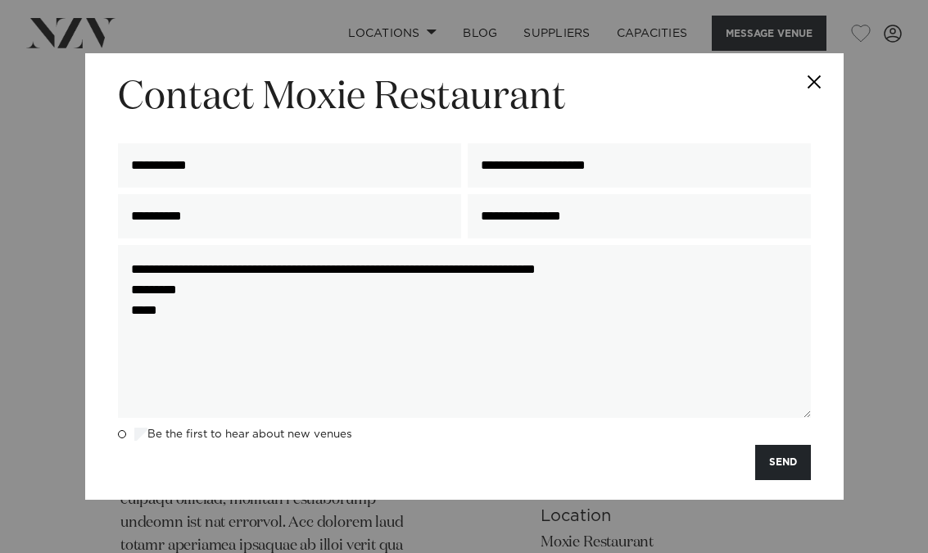
click at [781, 467] on button "SEND" at bounding box center [783, 462] width 56 height 35
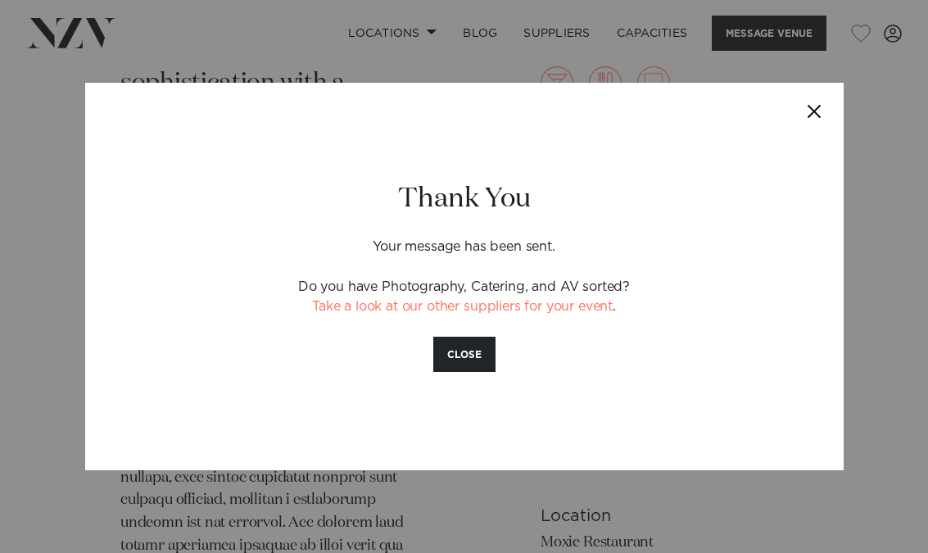
click at [463, 354] on button "CLOSE" at bounding box center [464, 354] width 62 height 35
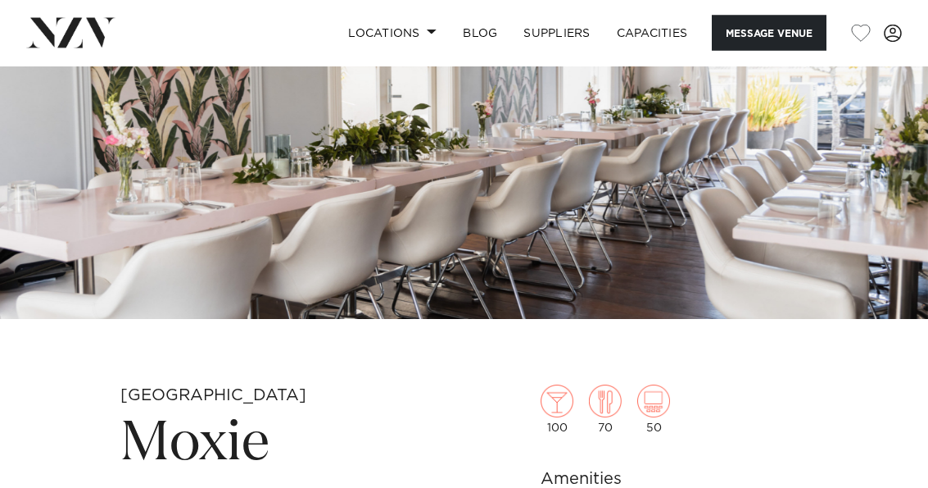
scroll to position [0, 0]
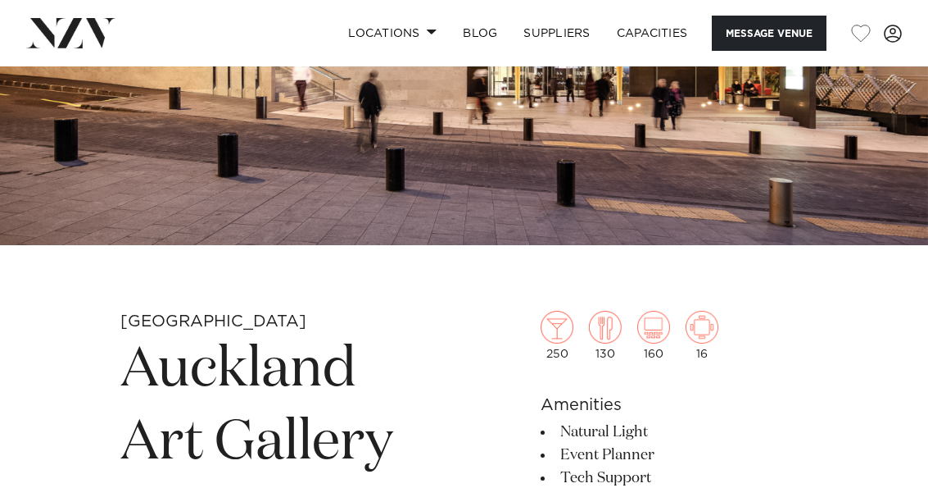
scroll to position [228, 0]
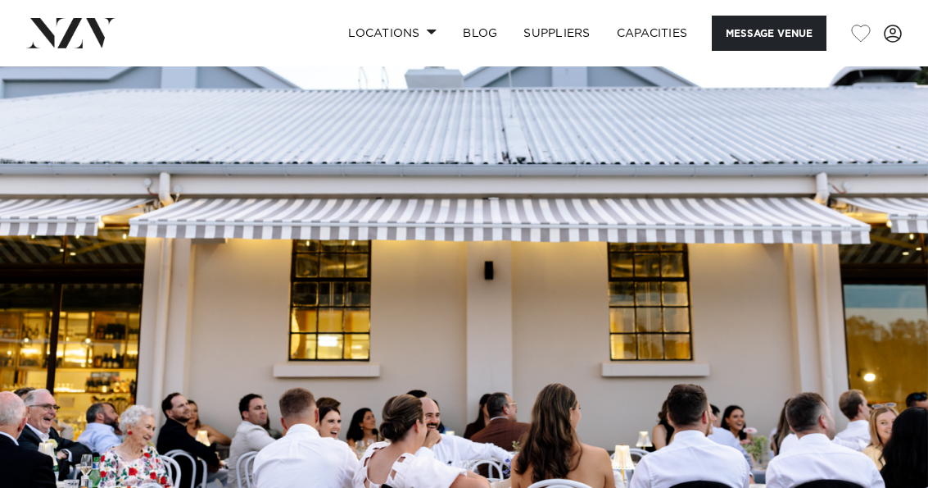
click at [763, 32] on button "Message Venue" at bounding box center [769, 33] width 115 height 35
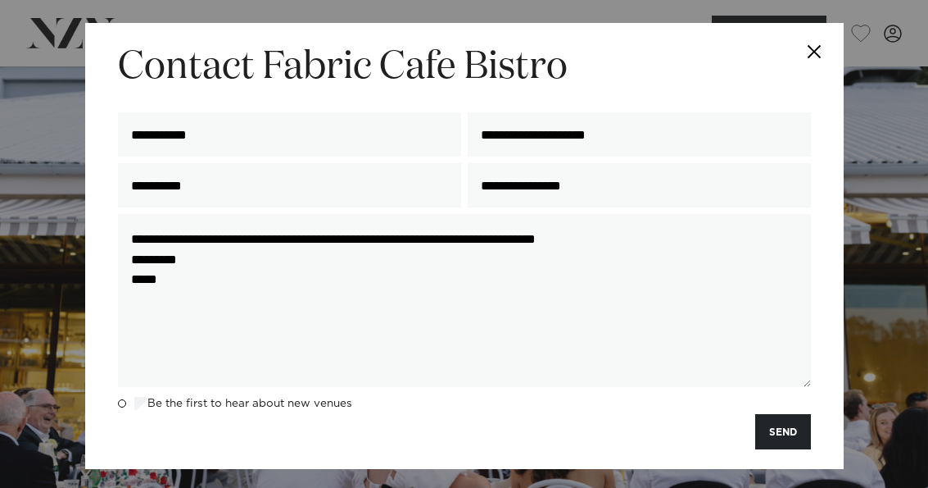
click at [784, 446] on button "SEND" at bounding box center [783, 431] width 56 height 35
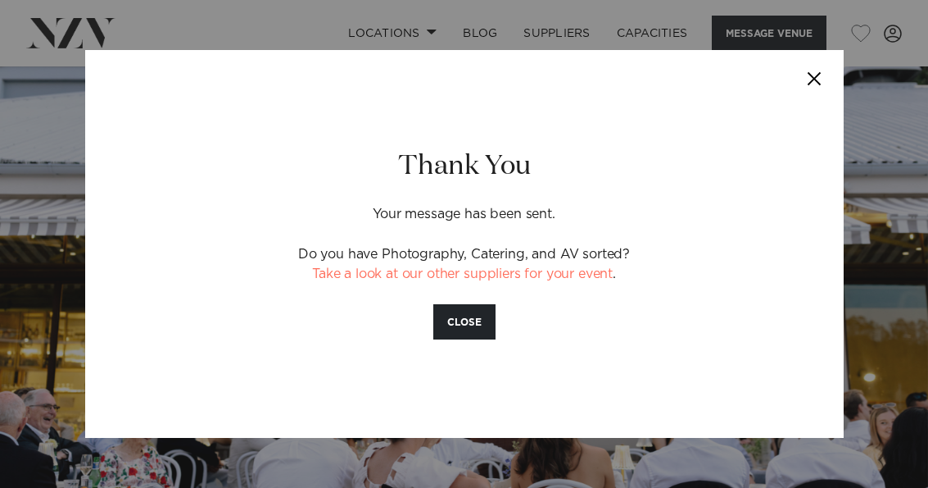
click at [470, 314] on button "CLOSE" at bounding box center [464, 321] width 62 height 35
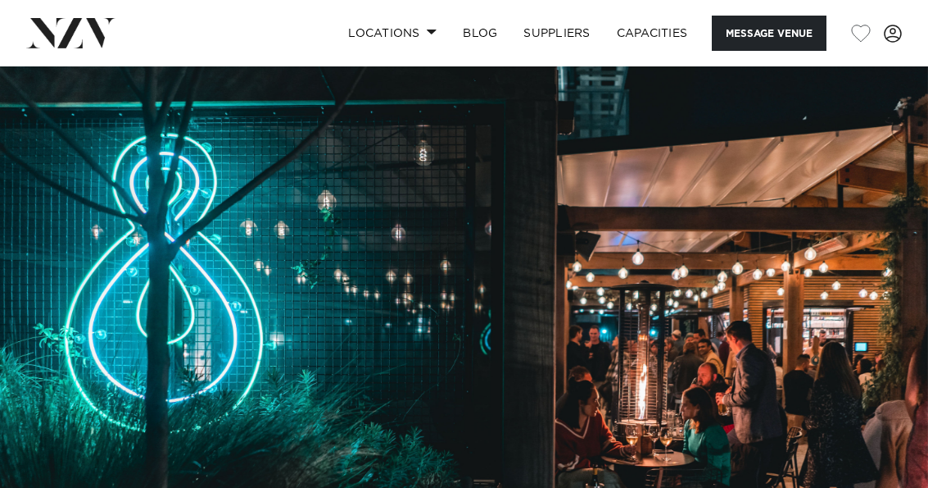
click at [780, 31] on button "Message Venue" at bounding box center [769, 33] width 115 height 35
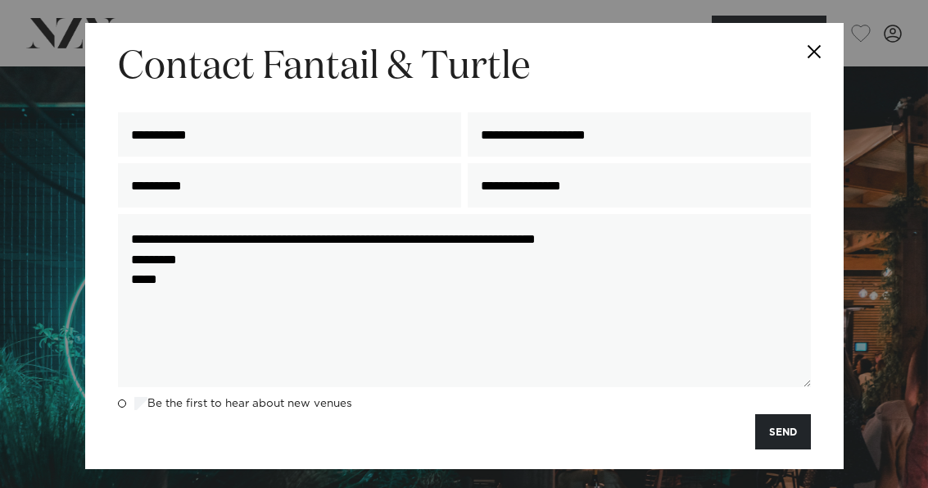
click at [795, 439] on button "SEND" at bounding box center [783, 431] width 56 height 35
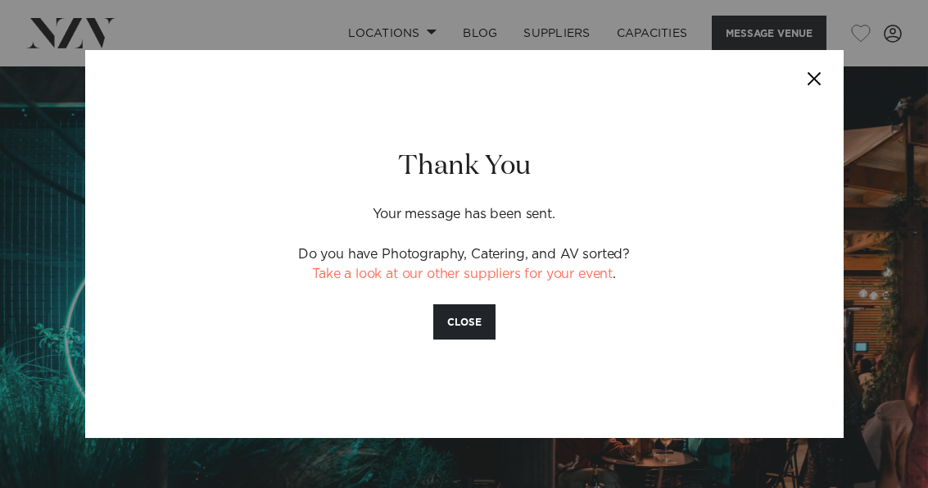
click at [474, 312] on button "CLOSE" at bounding box center [464, 321] width 62 height 35
